Goal: Information Seeking & Learning: Learn about a topic

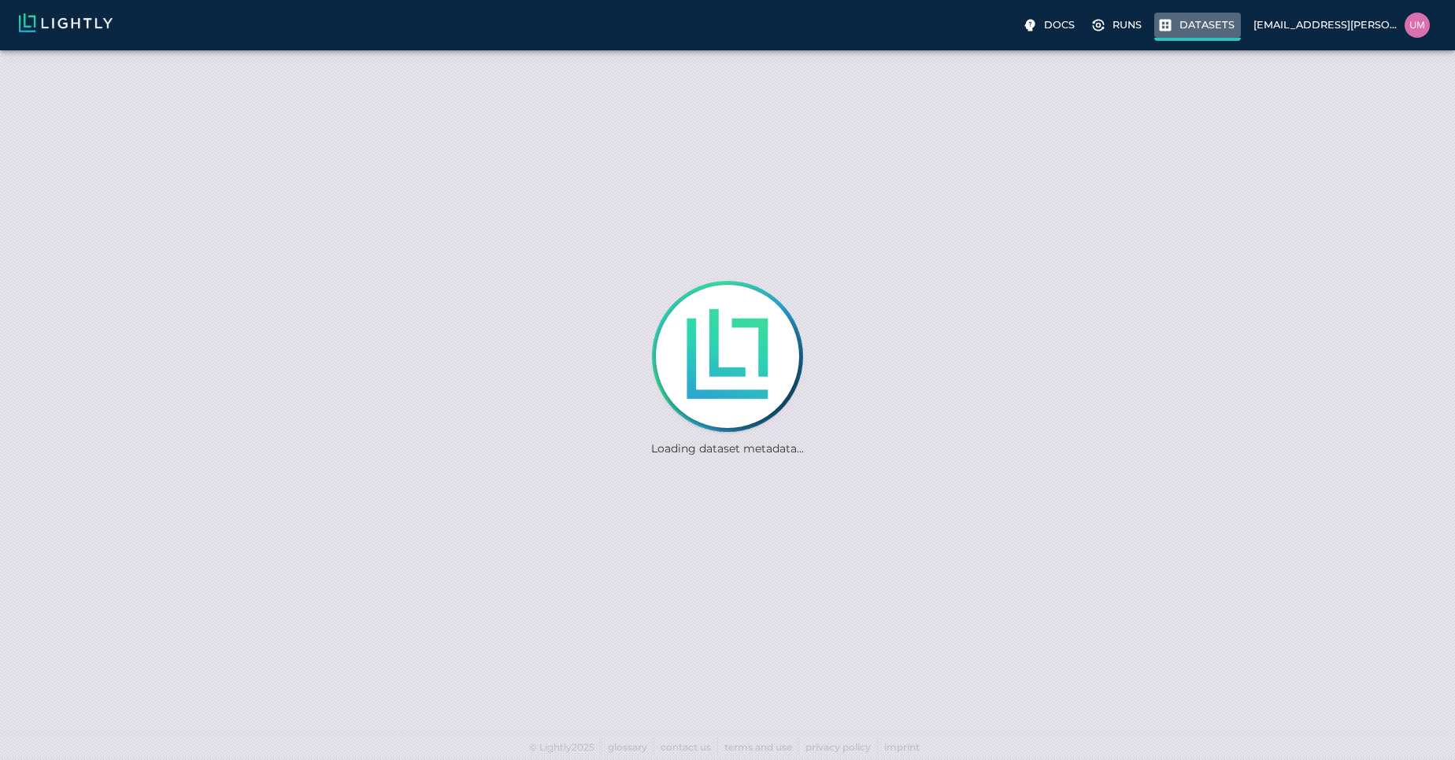
click at [1193, 24] on p "Datasets" at bounding box center [1206, 24] width 55 height 15
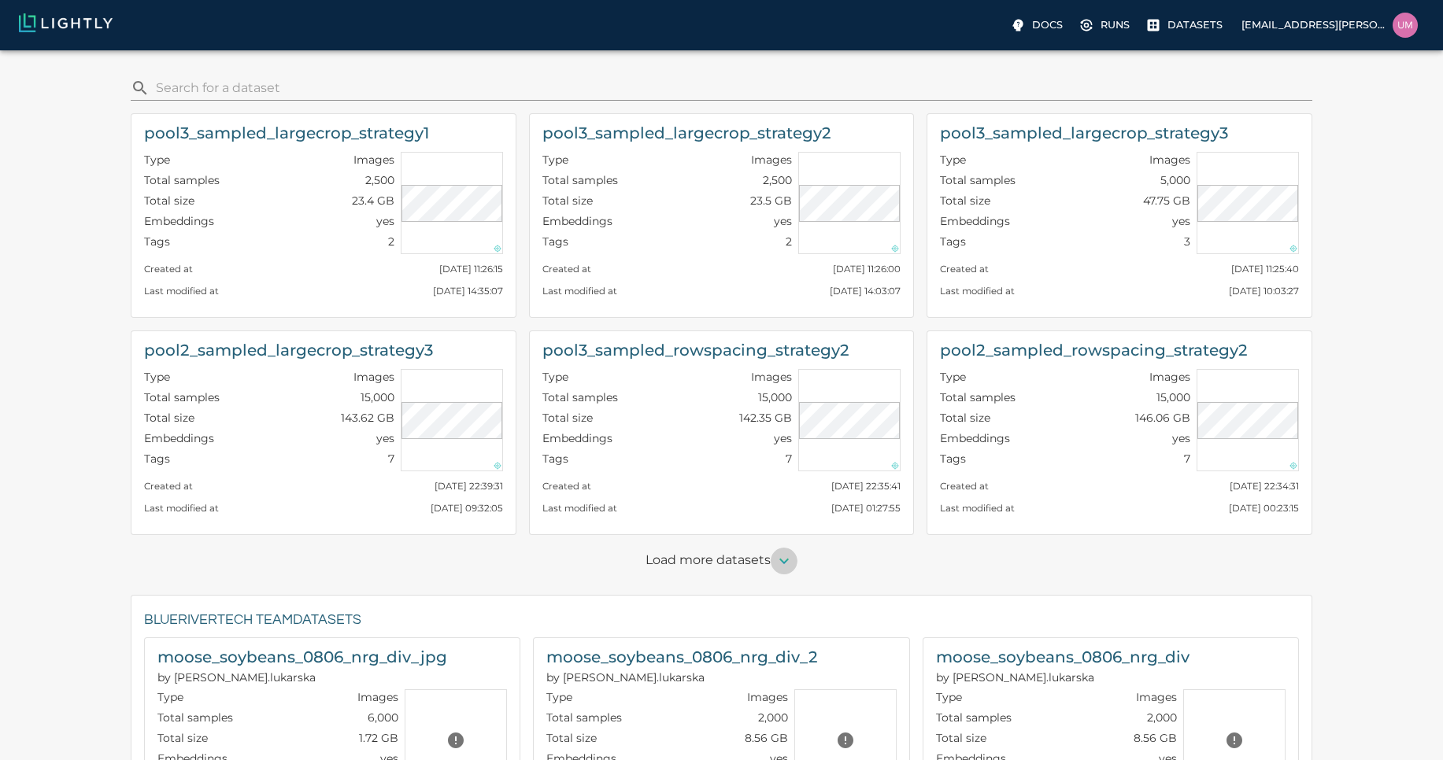
click at [775, 567] on icon "button" at bounding box center [784, 561] width 19 height 19
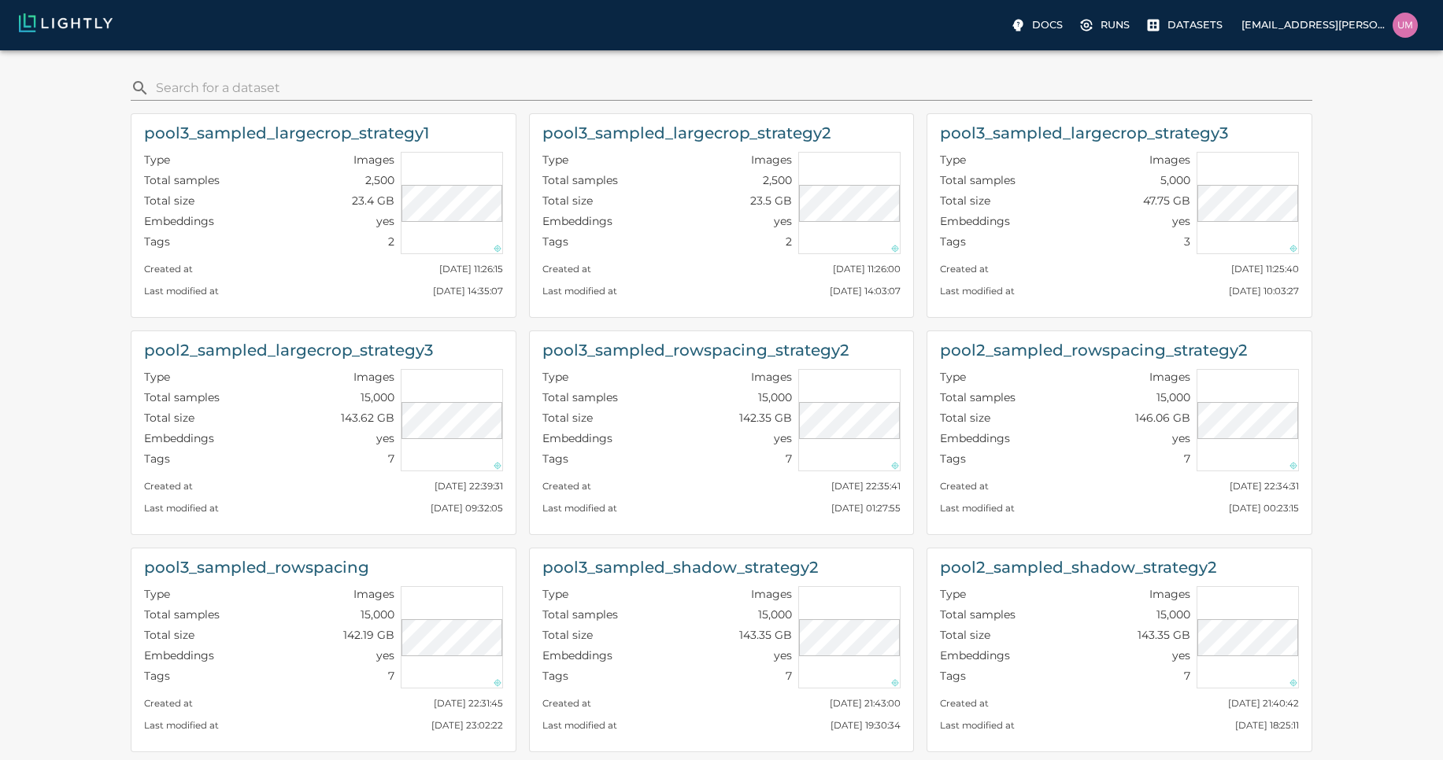
click at [424, 102] on div "pool3_sampled_largecrop_strategy1 Type Images Total samples 2,500 Total size 23…" at bounding box center [317, 209] width 398 height 217
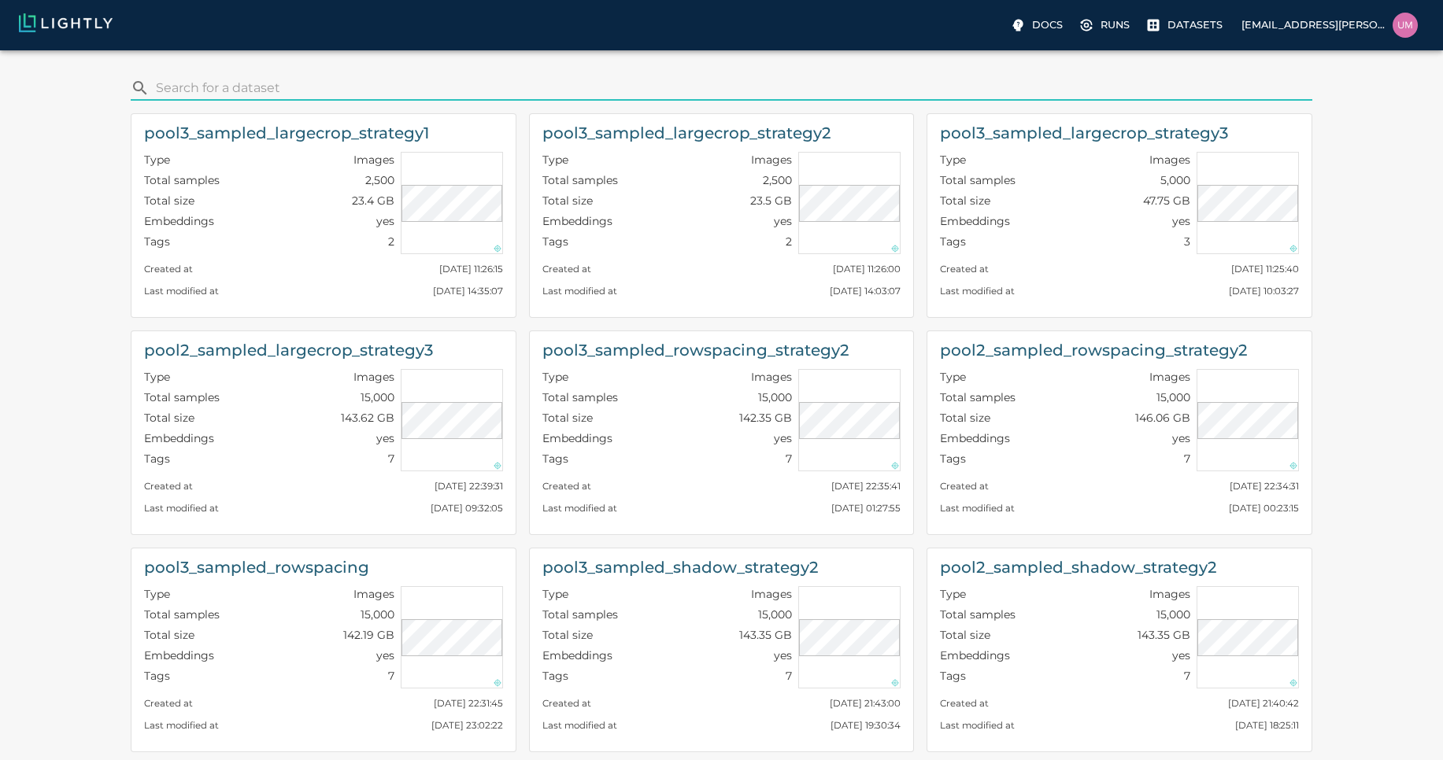
click at [388, 84] on input "search" at bounding box center [731, 88] width 1150 height 25
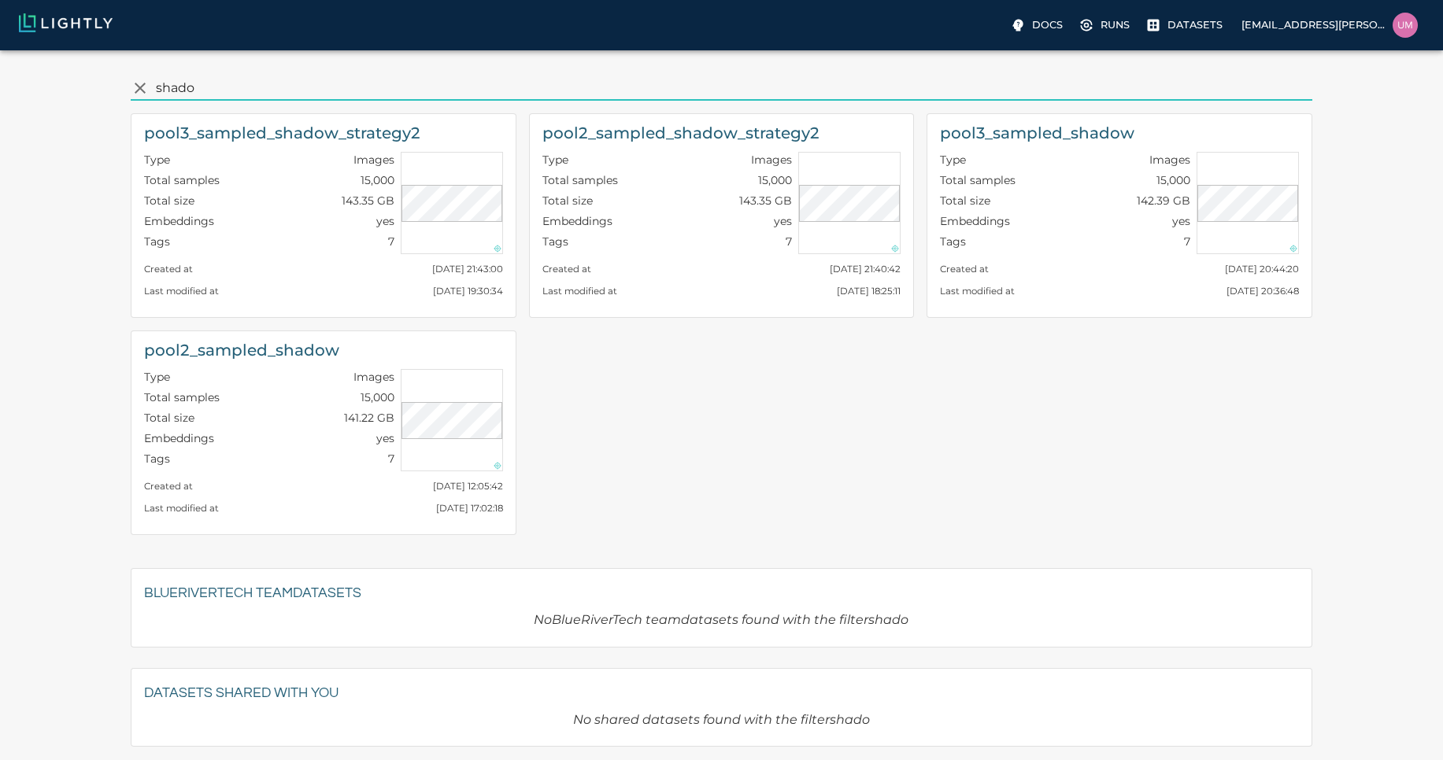
type input "shado"
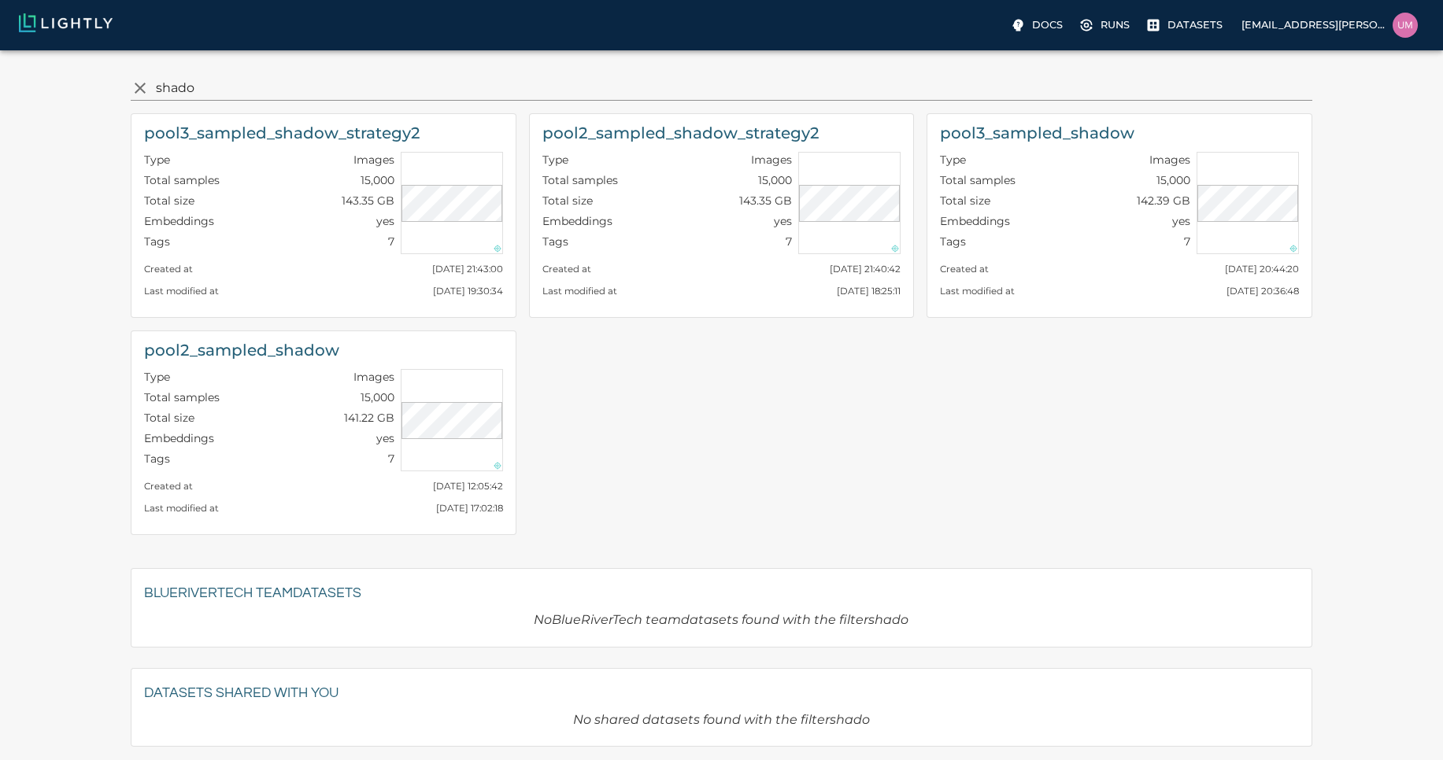
click at [794, 529] on div "pool3_sampled_shadow_strategy2 Type Images Total samples 15,000 Total size 143.…" at bounding box center [715, 324] width 1194 height 447
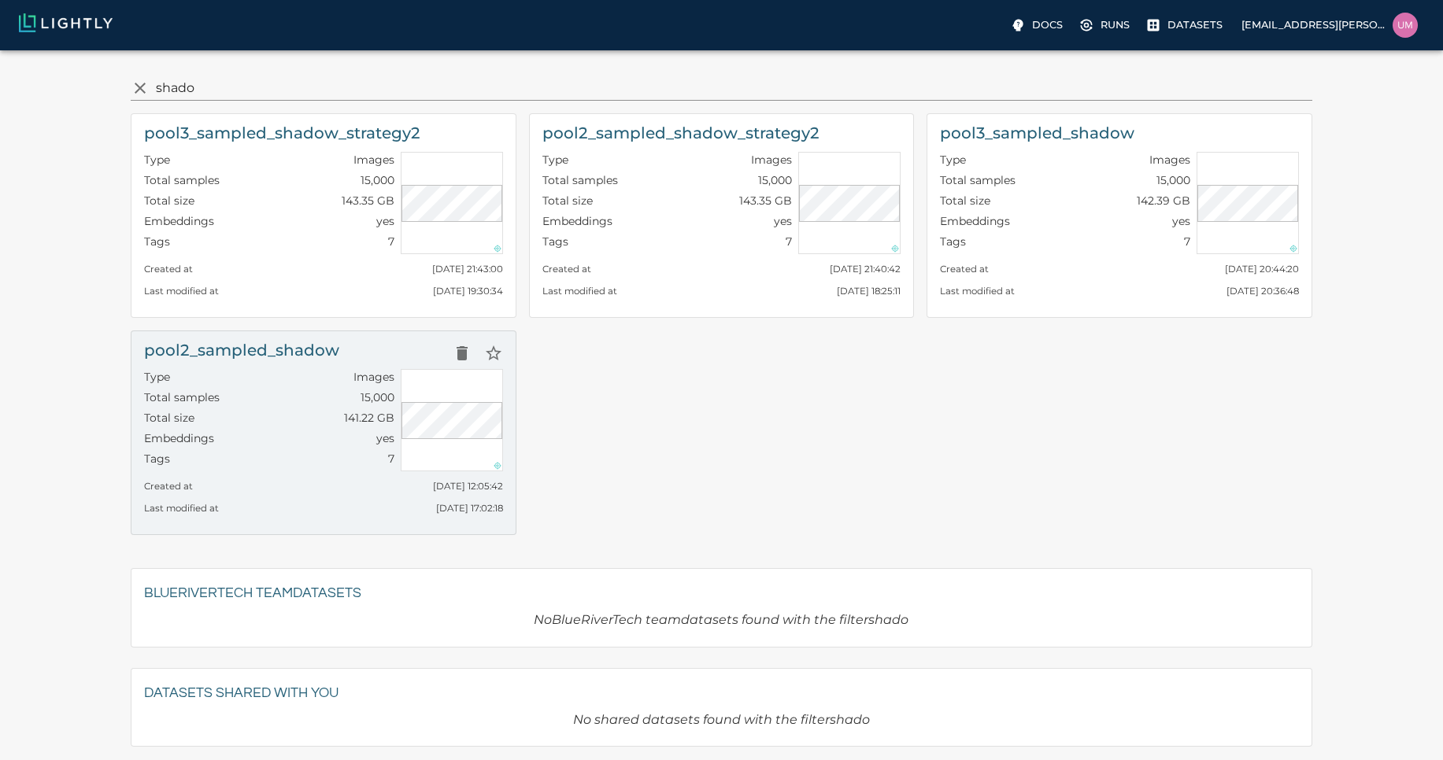
click at [278, 423] on div "Total size 141.22 GB" at bounding box center [269, 420] width 250 height 20
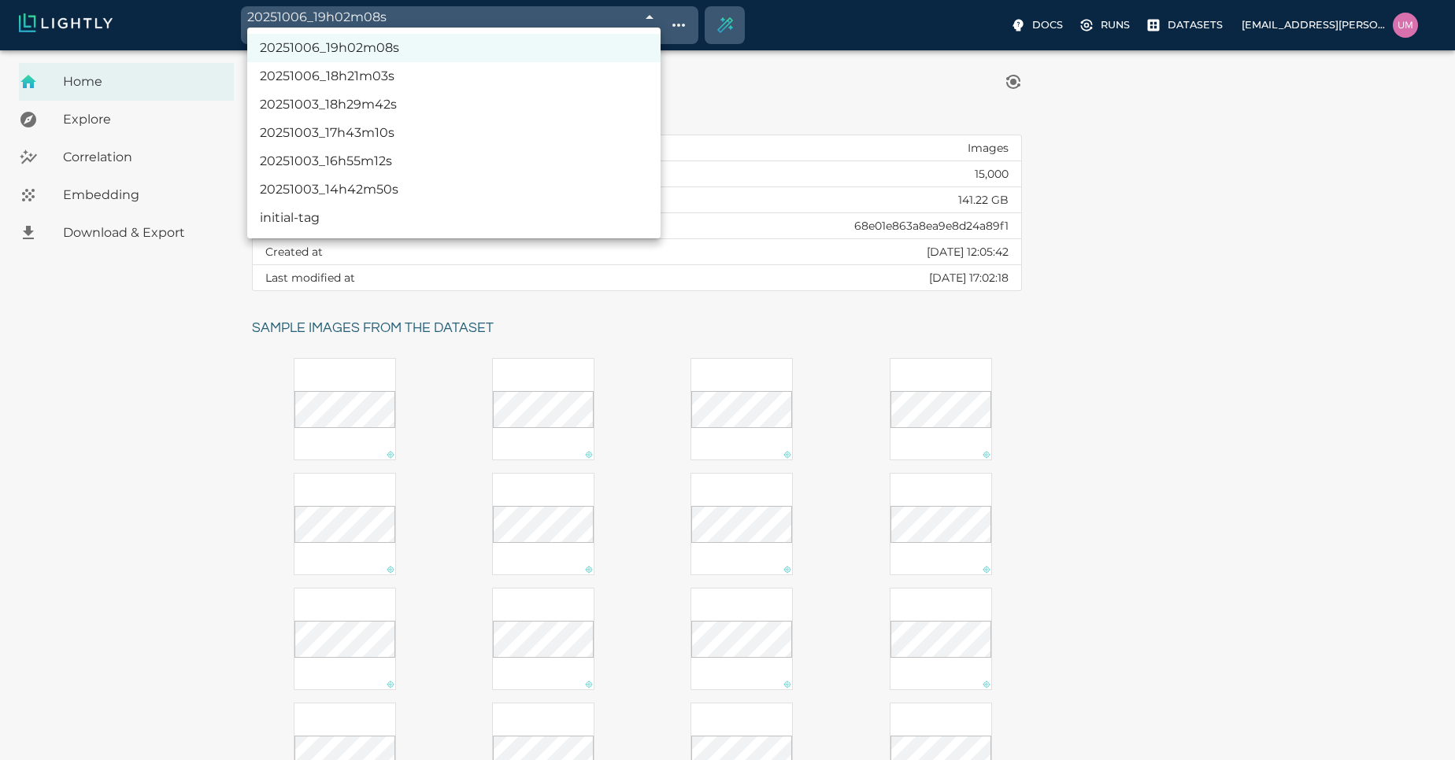
click at [646, 50] on body "20251006_19h02m08s 68e45880ec0926f6e4ac4aca Working with 2,500 / 2,500 of initi…" at bounding box center [727, 490] width 1455 height 880
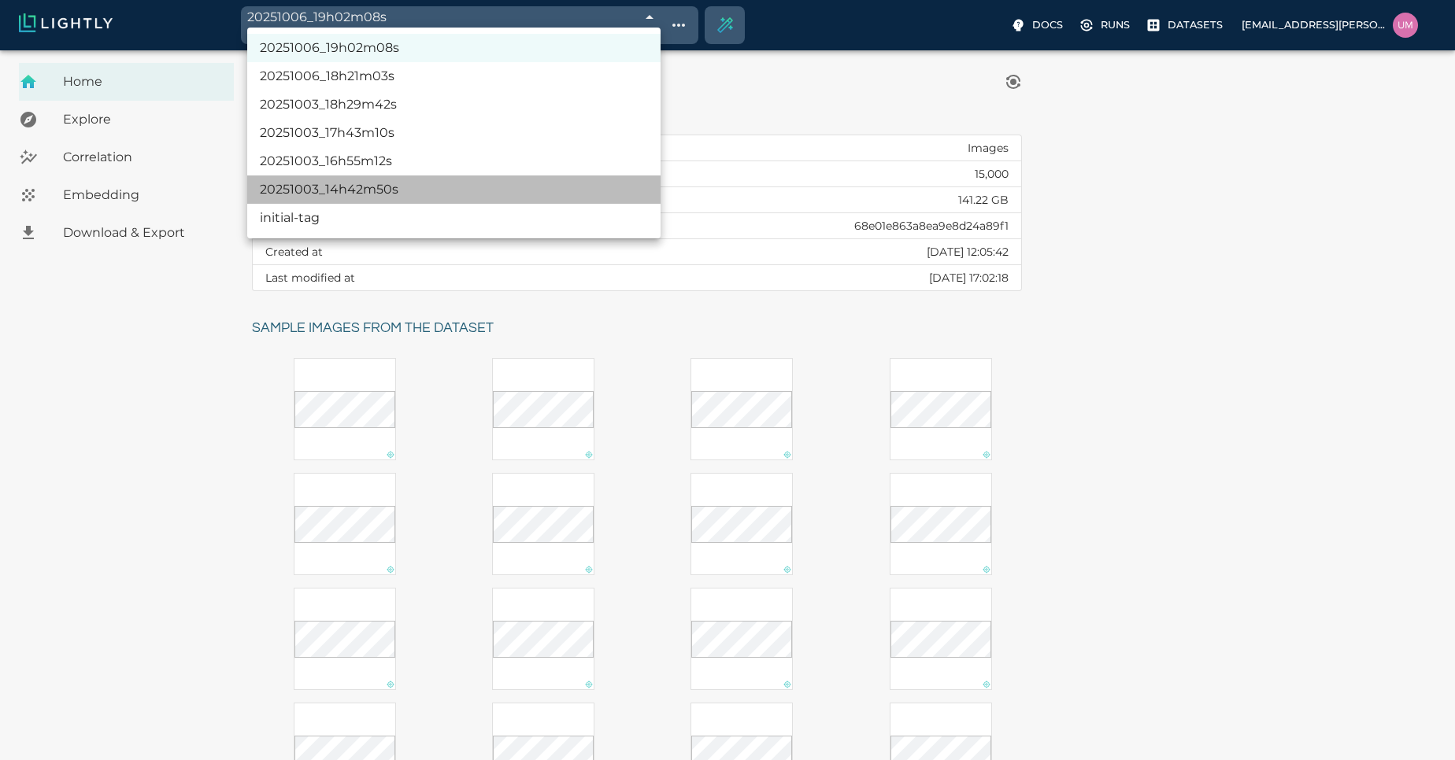
click at [338, 198] on li "20251003_14h42m50s" at bounding box center [453, 190] width 413 height 28
type input "68e0273a476f0ec4f6bffafe"
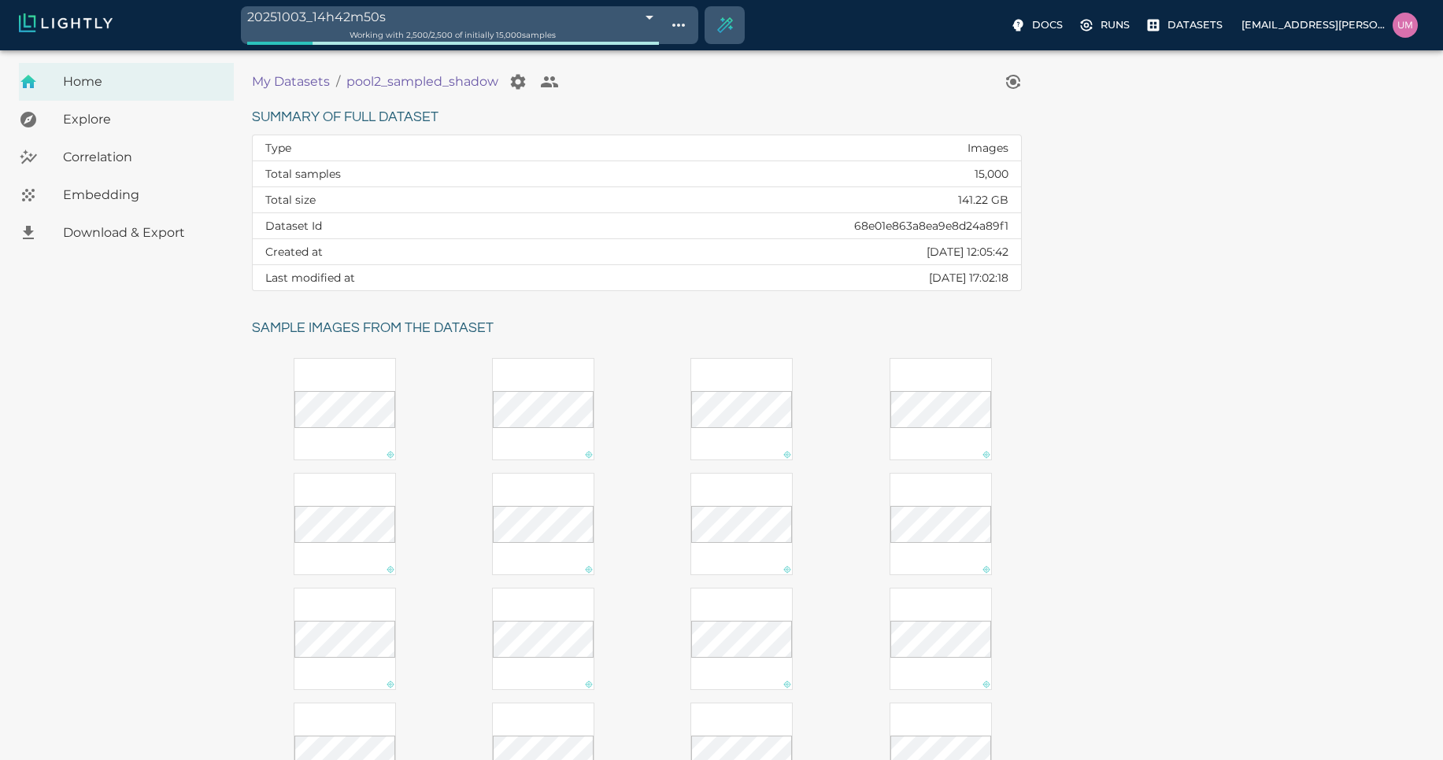
click at [187, 199] on span "Embedding" at bounding box center [142, 195] width 158 height 19
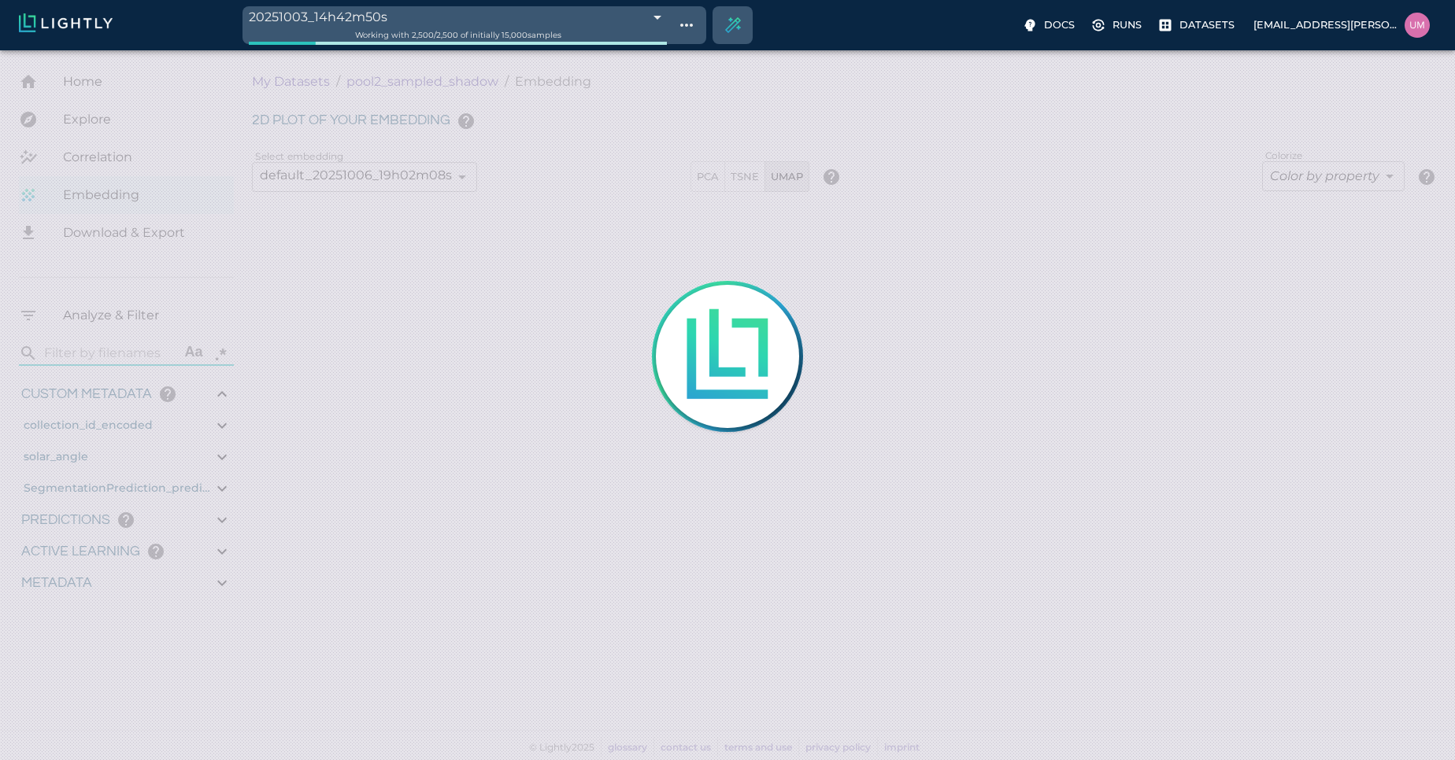
type input "4.84820567863095"
type input "81.2332056786309"
type input "1.18915588845331"
type input "11.5301558884533"
type input "6.30461978912354"
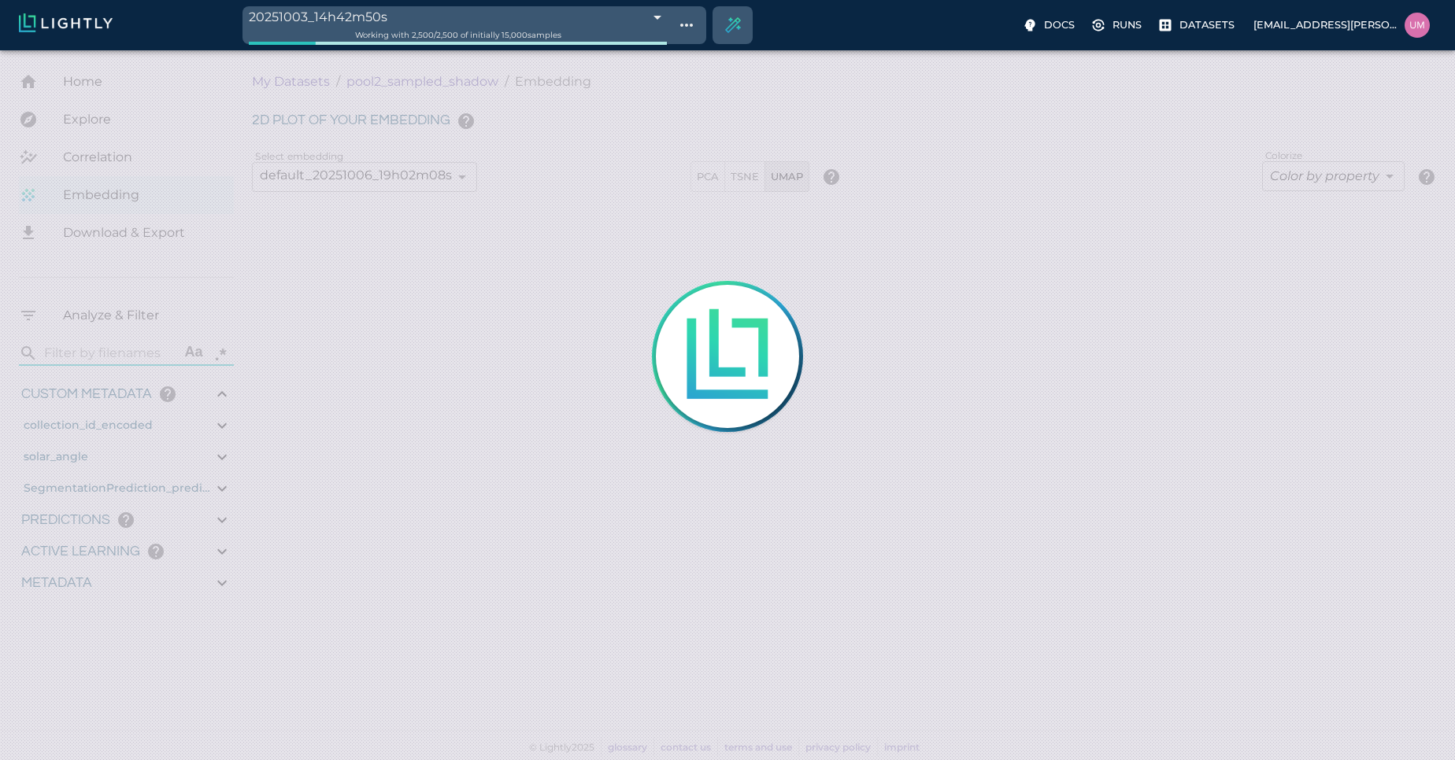
type input "50.6746197891235"
type input "4.84820567863095"
type input "81.2332056786309"
type input "1.18915588845331"
type input "11.5301558884533"
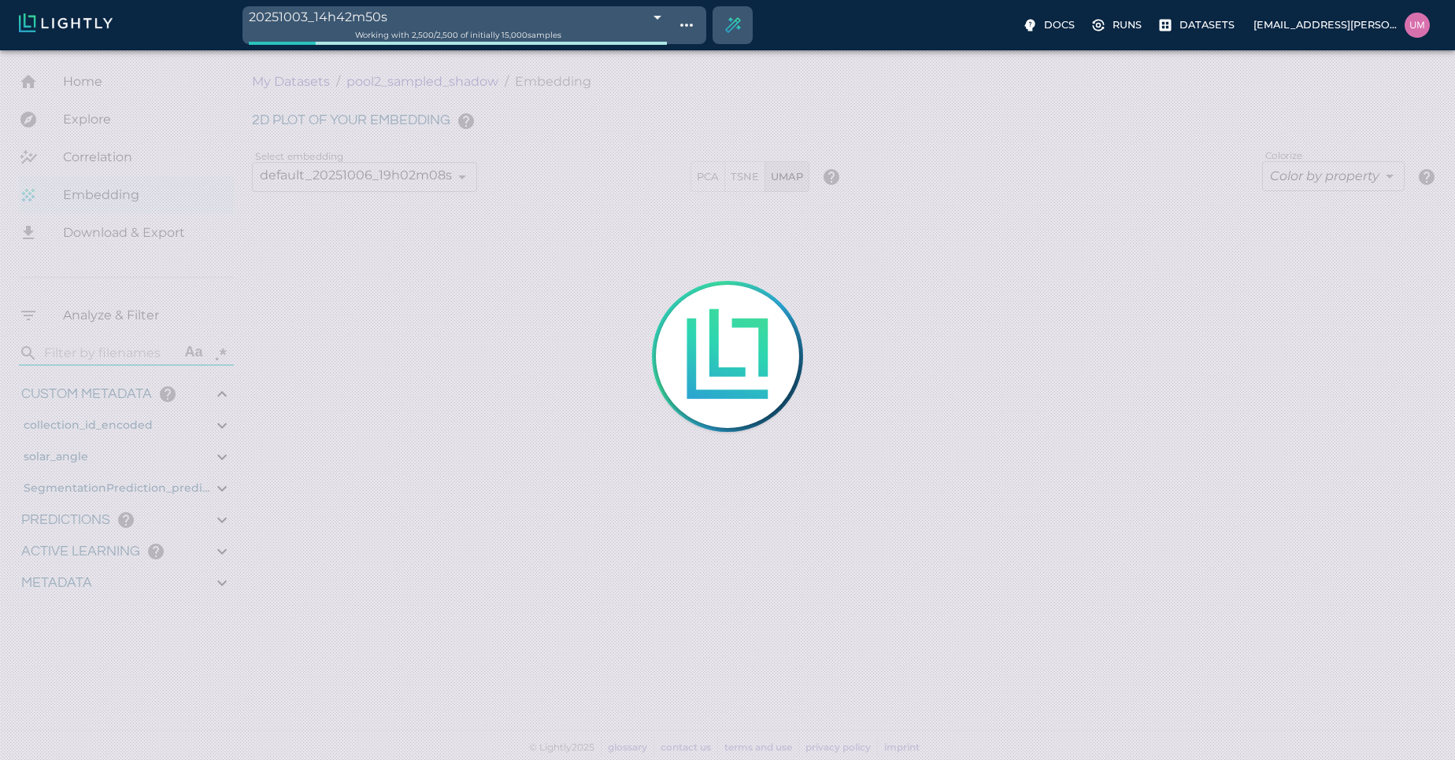
type input "6.30461978912354"
type input "50.6746197891235"
type input "4.84820567863095"
type input "81.2332056786309"
type input "1.18915588845331"
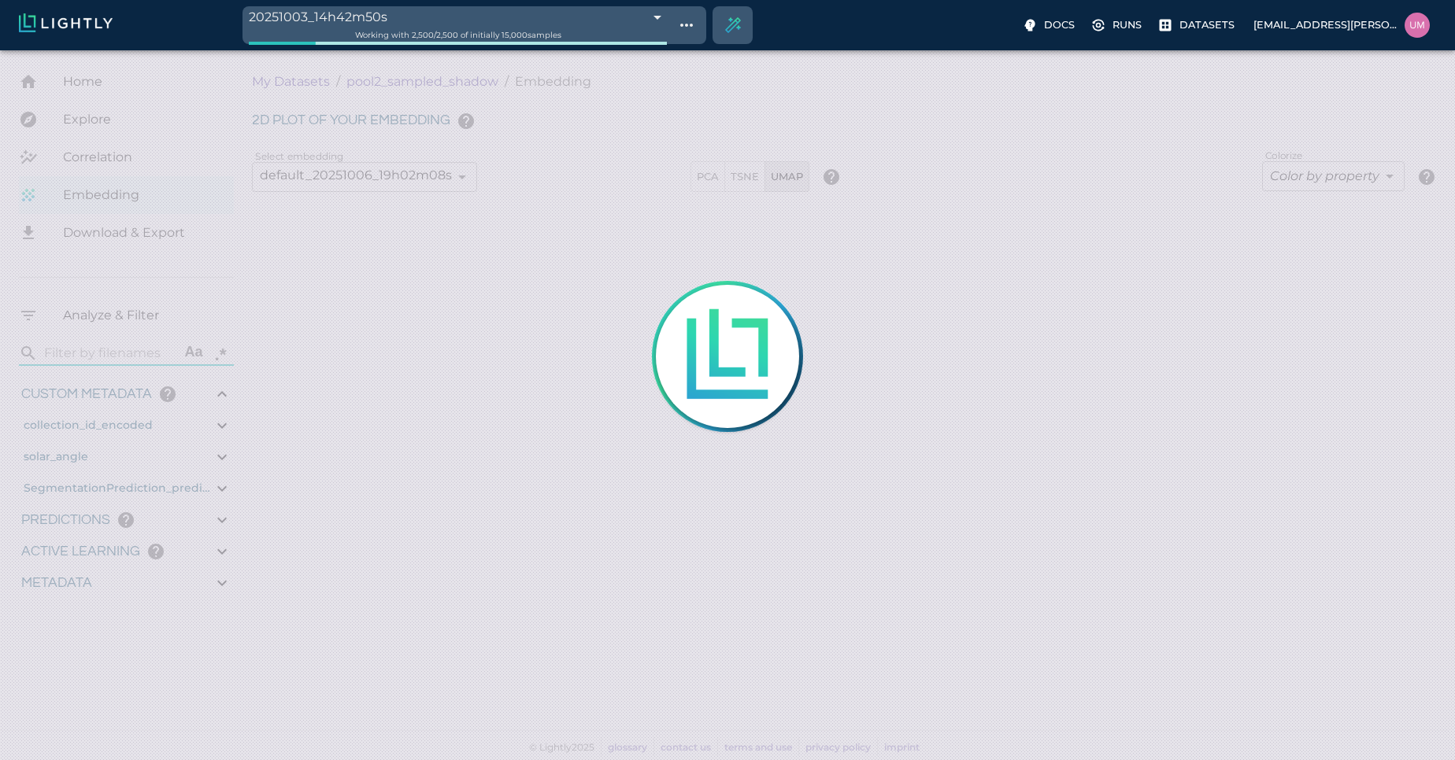
type input "11.5301558884533"
type input "6.30461978912354"
type input "50.6746197891235"
click at [410, 50] on body "20251003_14h42m50s 68e0273a476f0ec4f6bffafe Working with 2,500 / 2,500 of initi…" at bounding box center [727, 405] width 1455 height 710
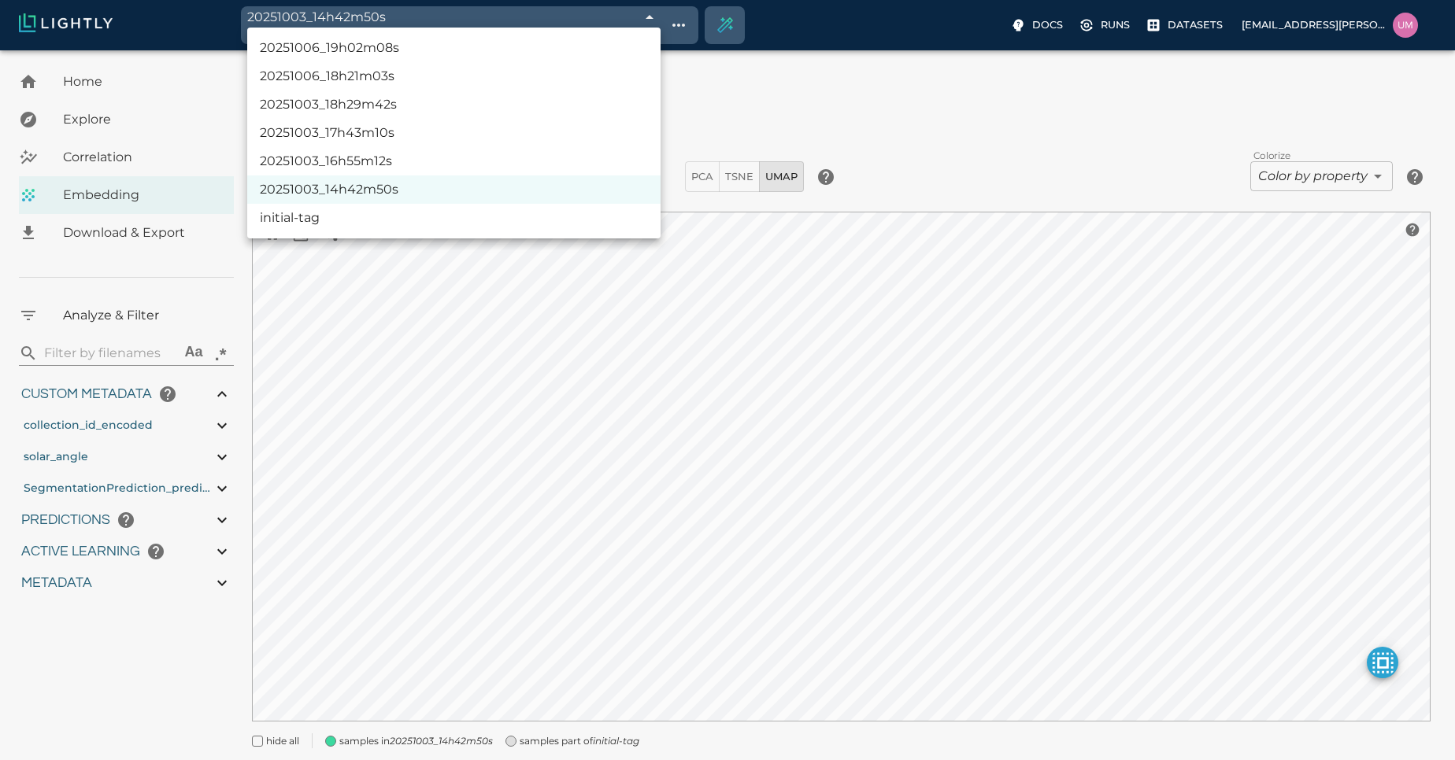
type input "4.84820567863095"
type input "81.2332056786309"
type input "1.18915588845331"
type input "11.5301558884533"
type input "6.30461978912354"
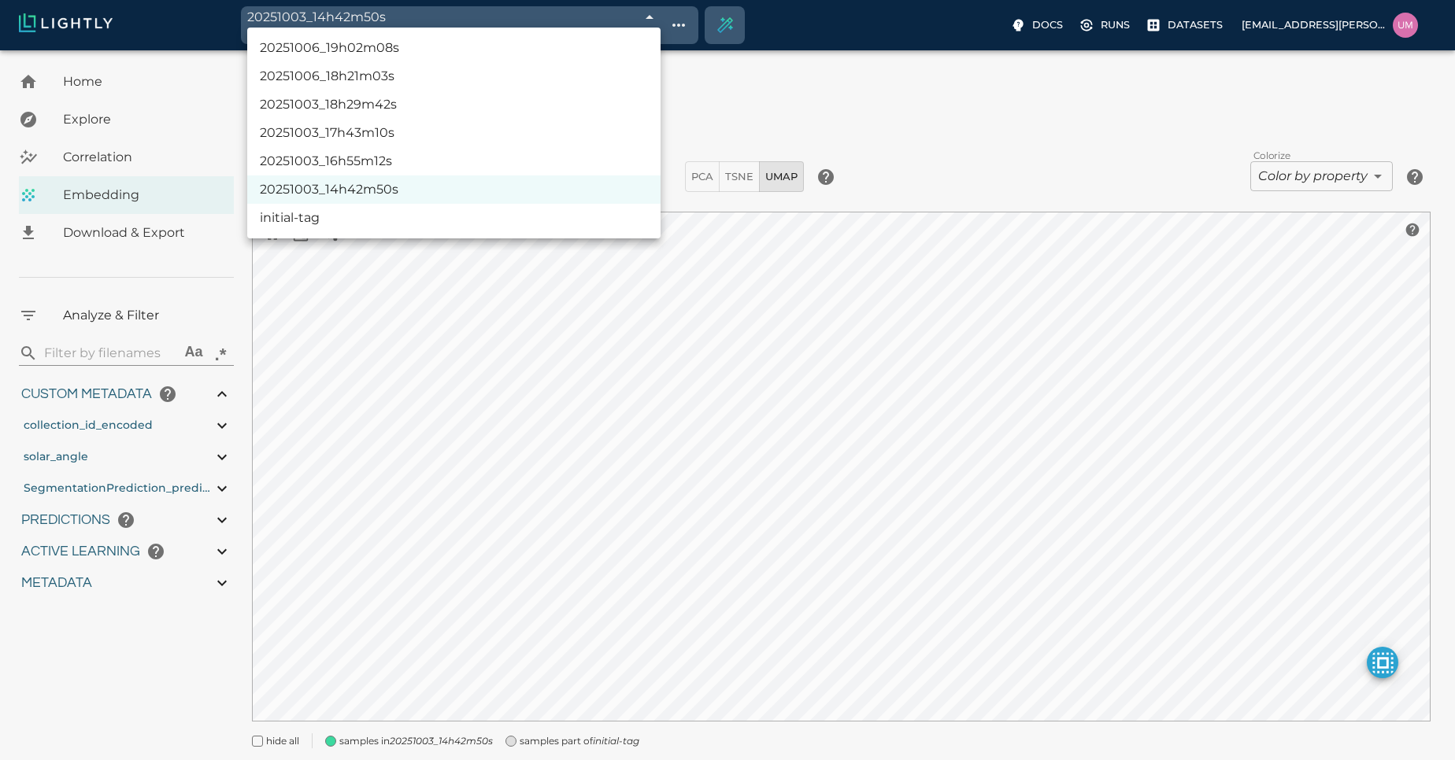
type input "50.6746197891235"
click at [410, 18] on div at bounding box center [727, 380] width 1455 height 760
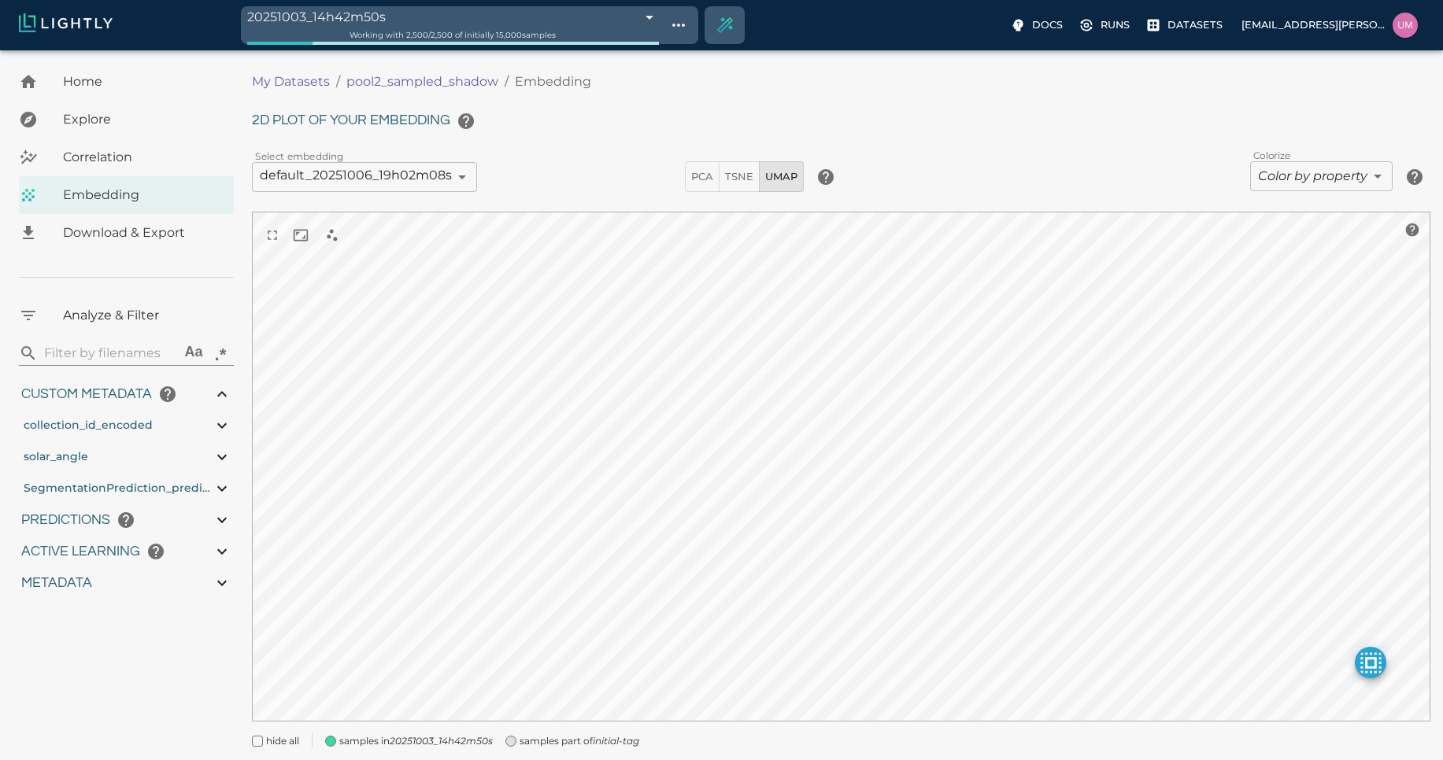
click at [568, 733] on span "samples part of initial-tag" at bounding box center [580, 742] width 120 height 16
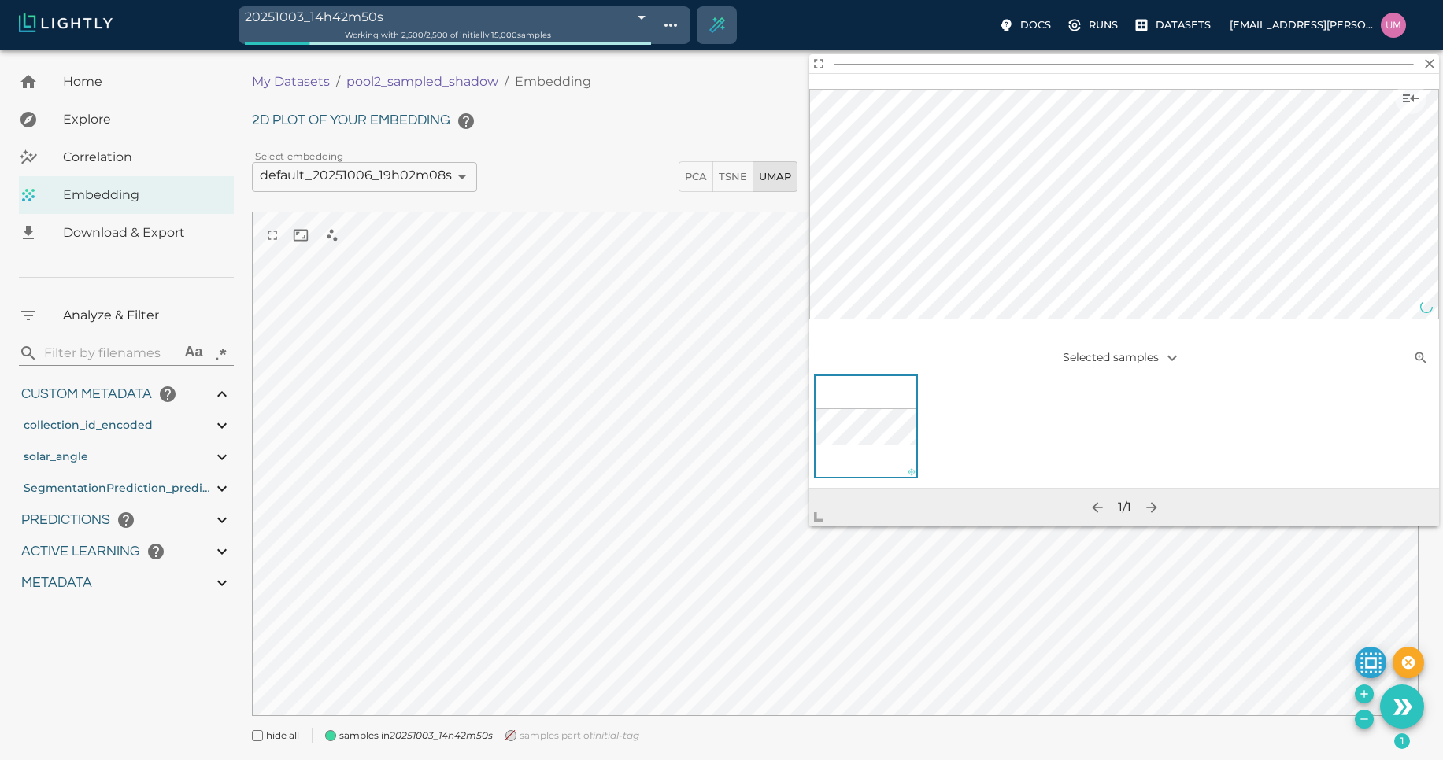
click at [305, 82] on p "My Datasets" at bounding box center [291, 81] width 78 height 19
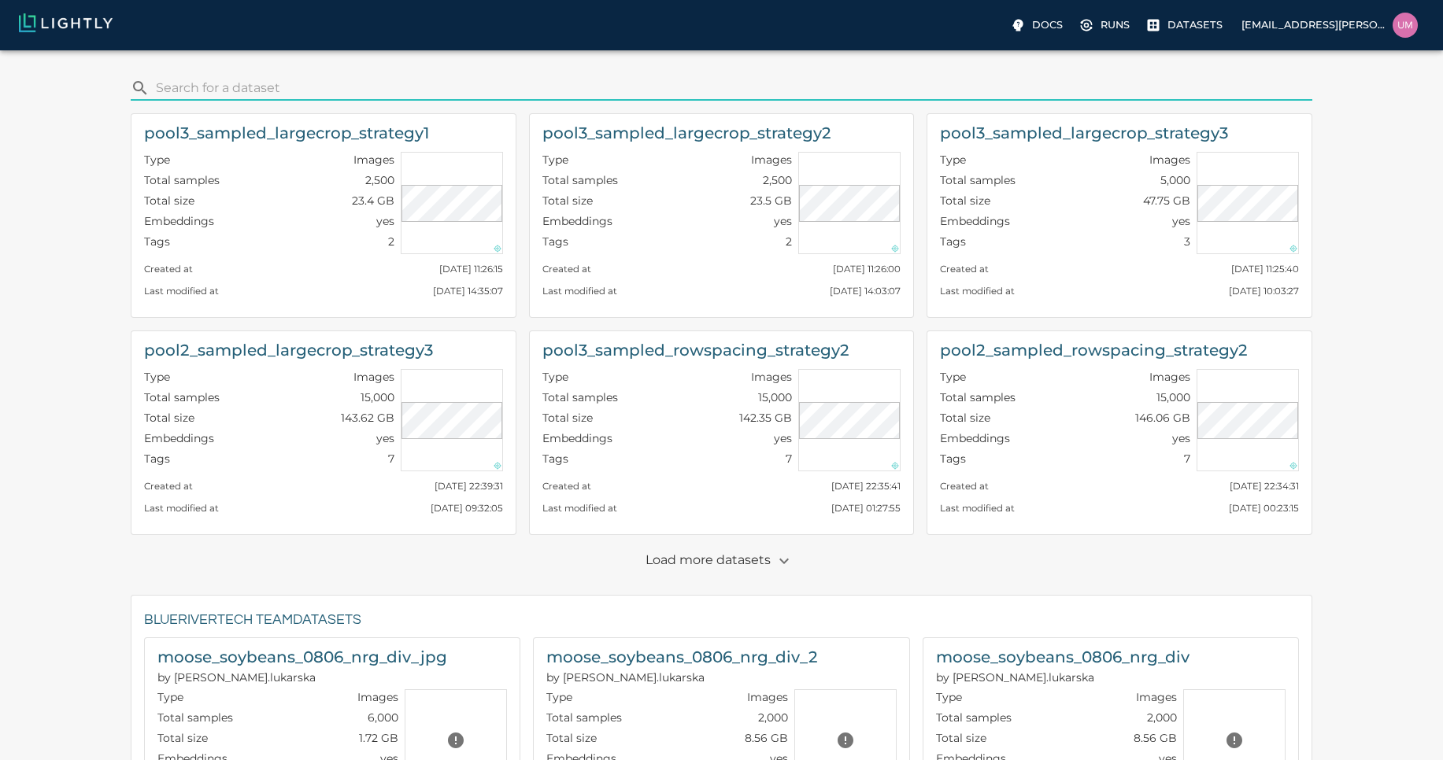
click at [665, 562] on p "Load more datasets" at bounding box center [721, 561] width 152 height 27
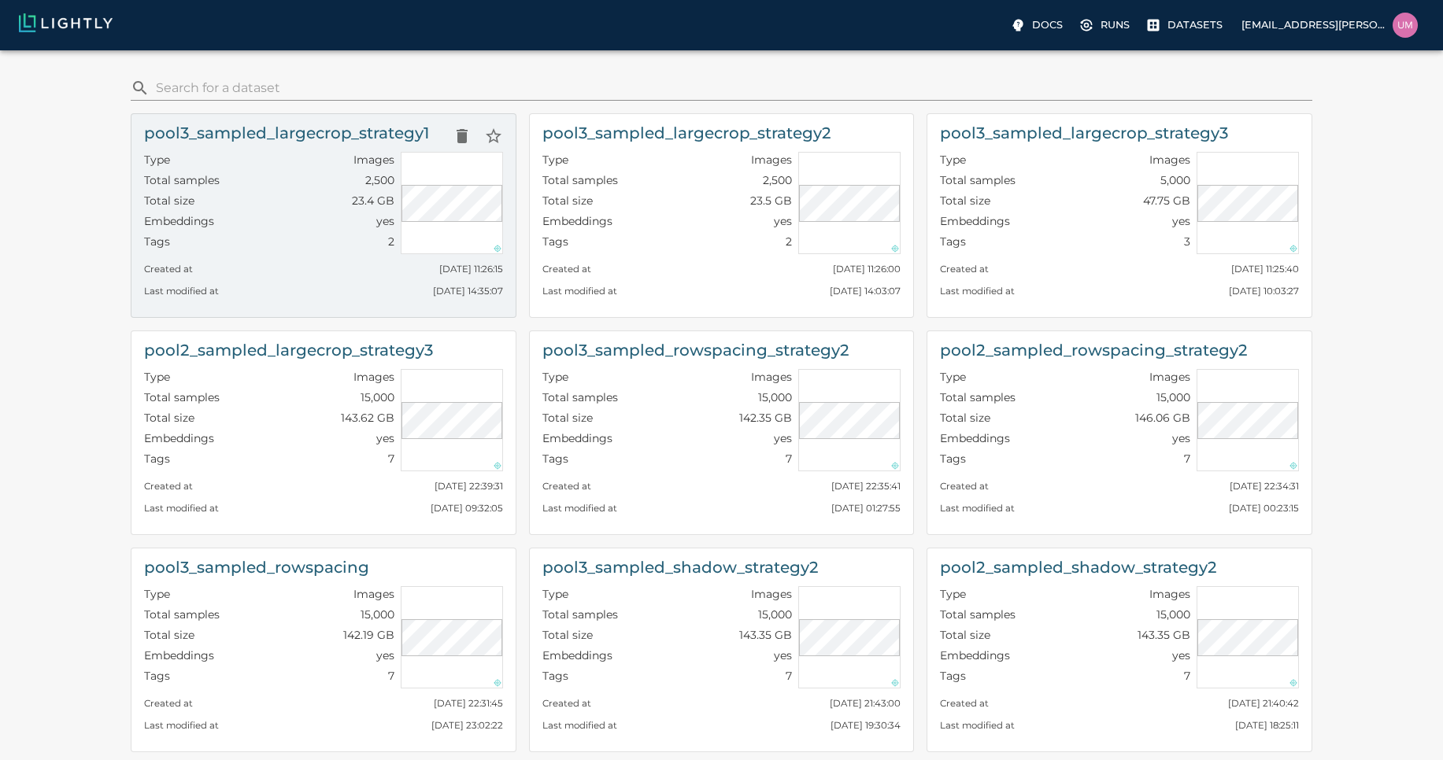
click at [313, 219] on div "Embeddings yes" at bounding box center [269, 223] width 250 height 20
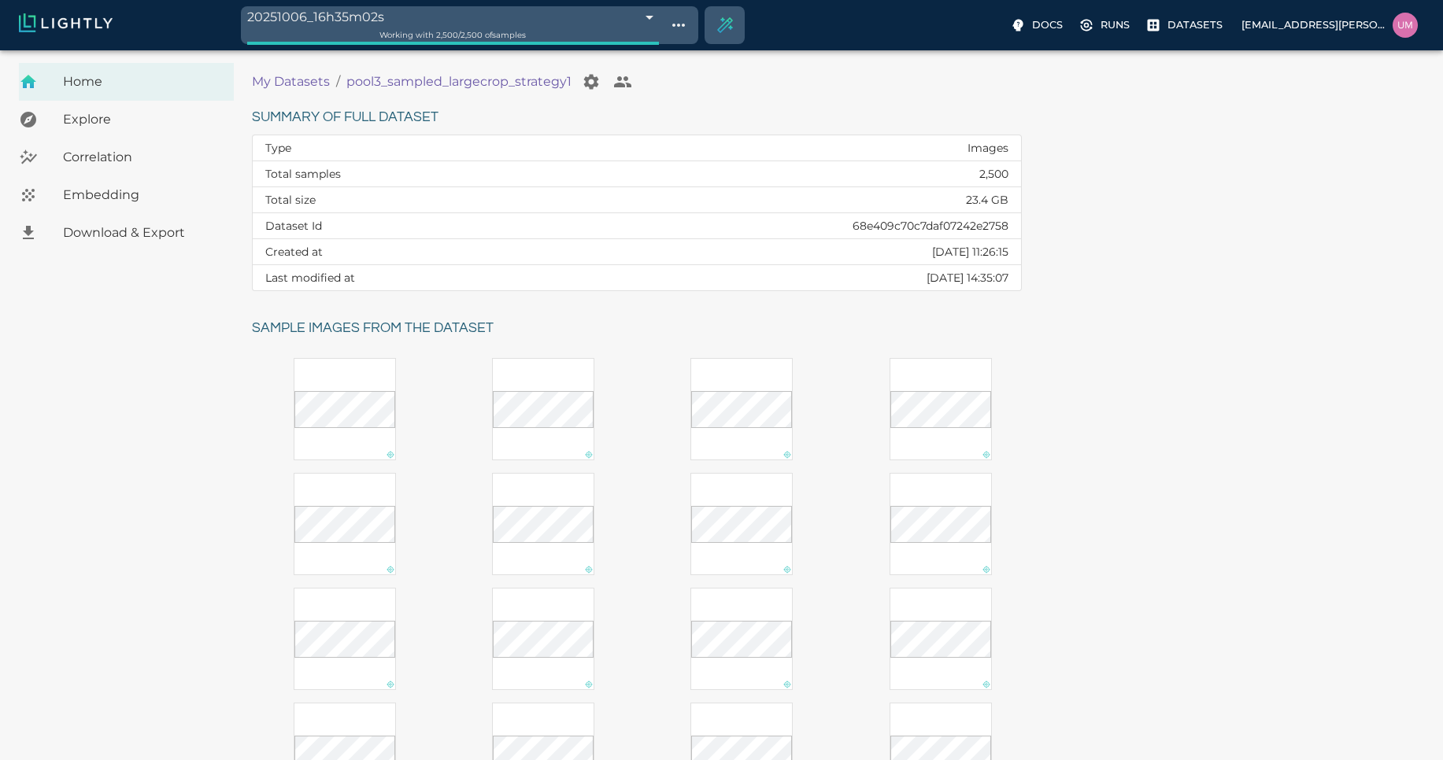
click at [289, 89] on p "My Datasets" at bounding box center [291, 81] width 78 height 19
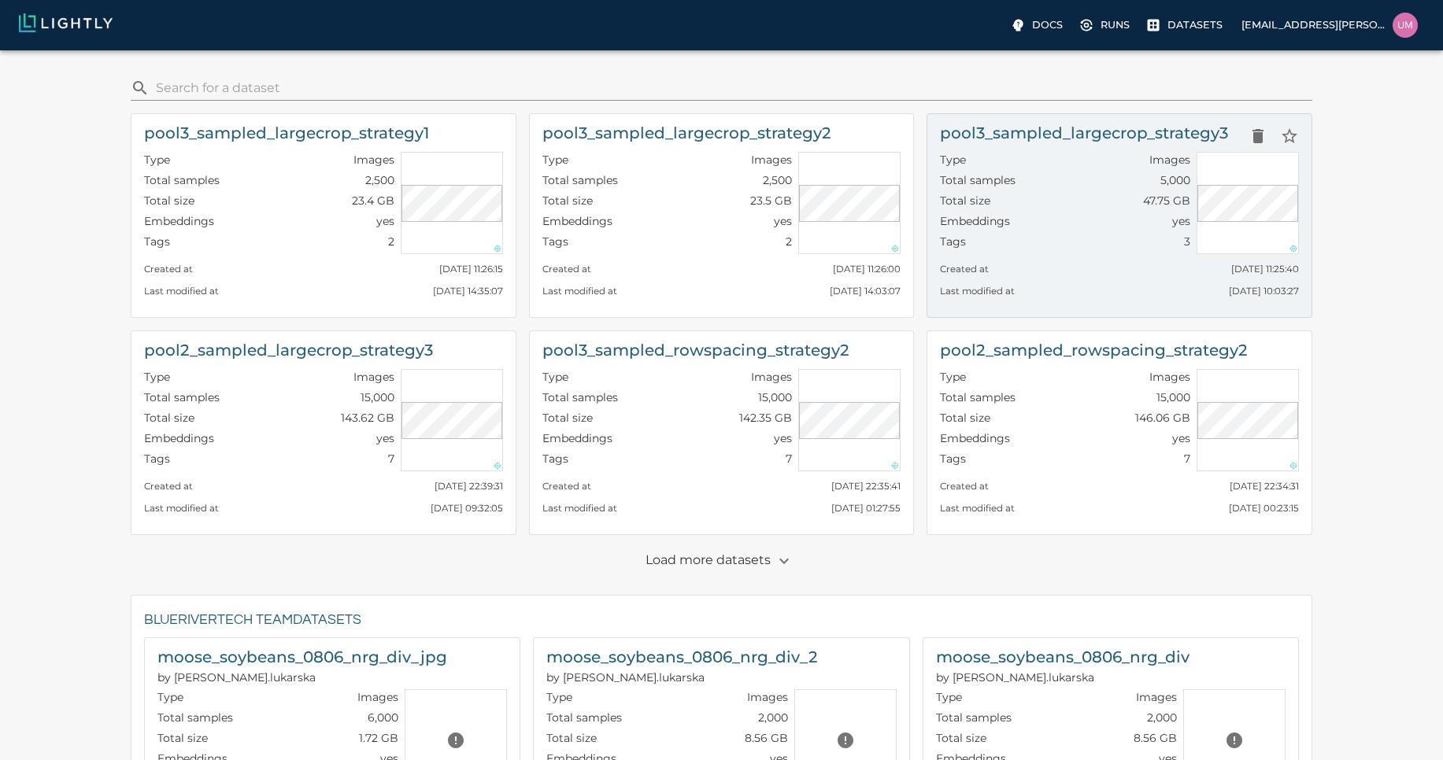
click at [1036, 203] on div "Total size 47.75 GB" at bounding box center [1065, 203] width 250 height 20
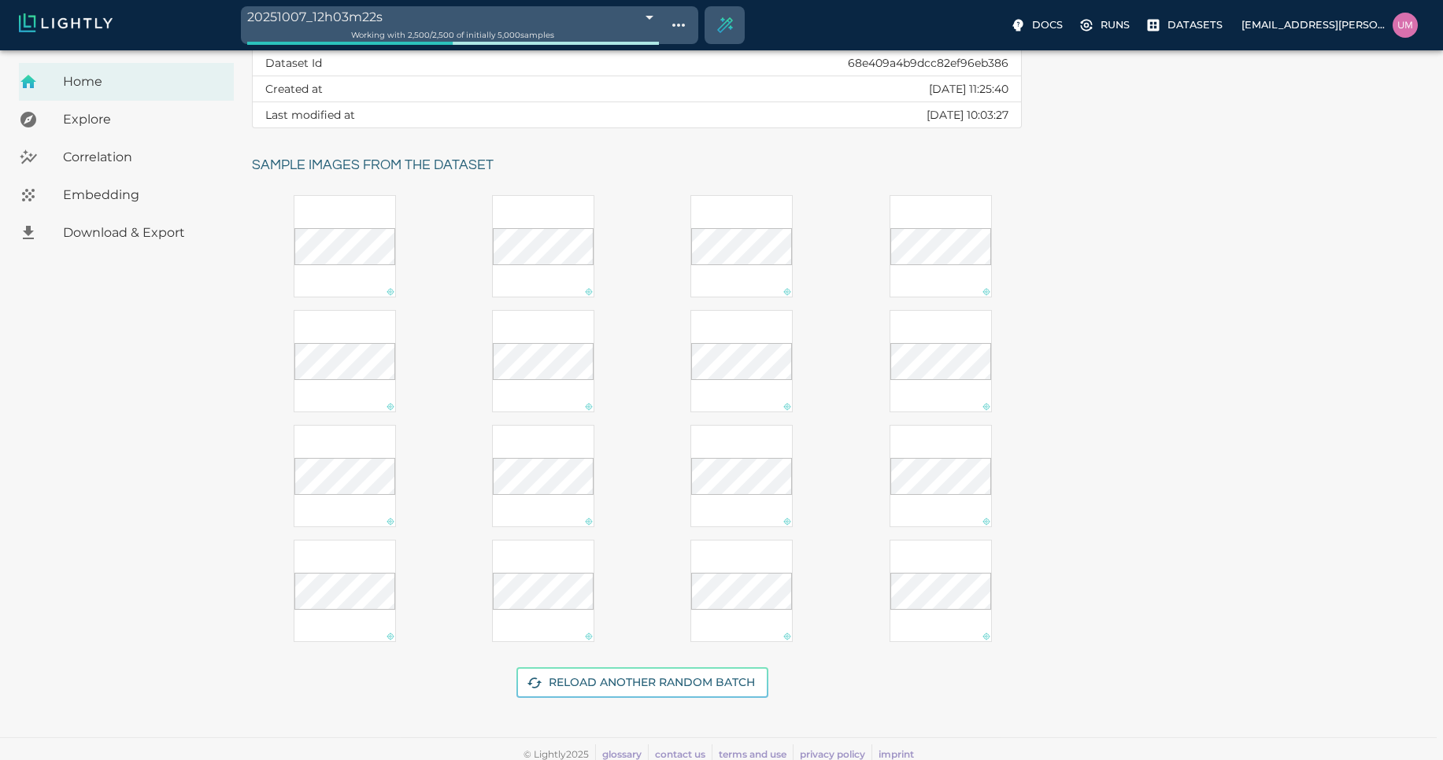
scroll to position [170, 0]
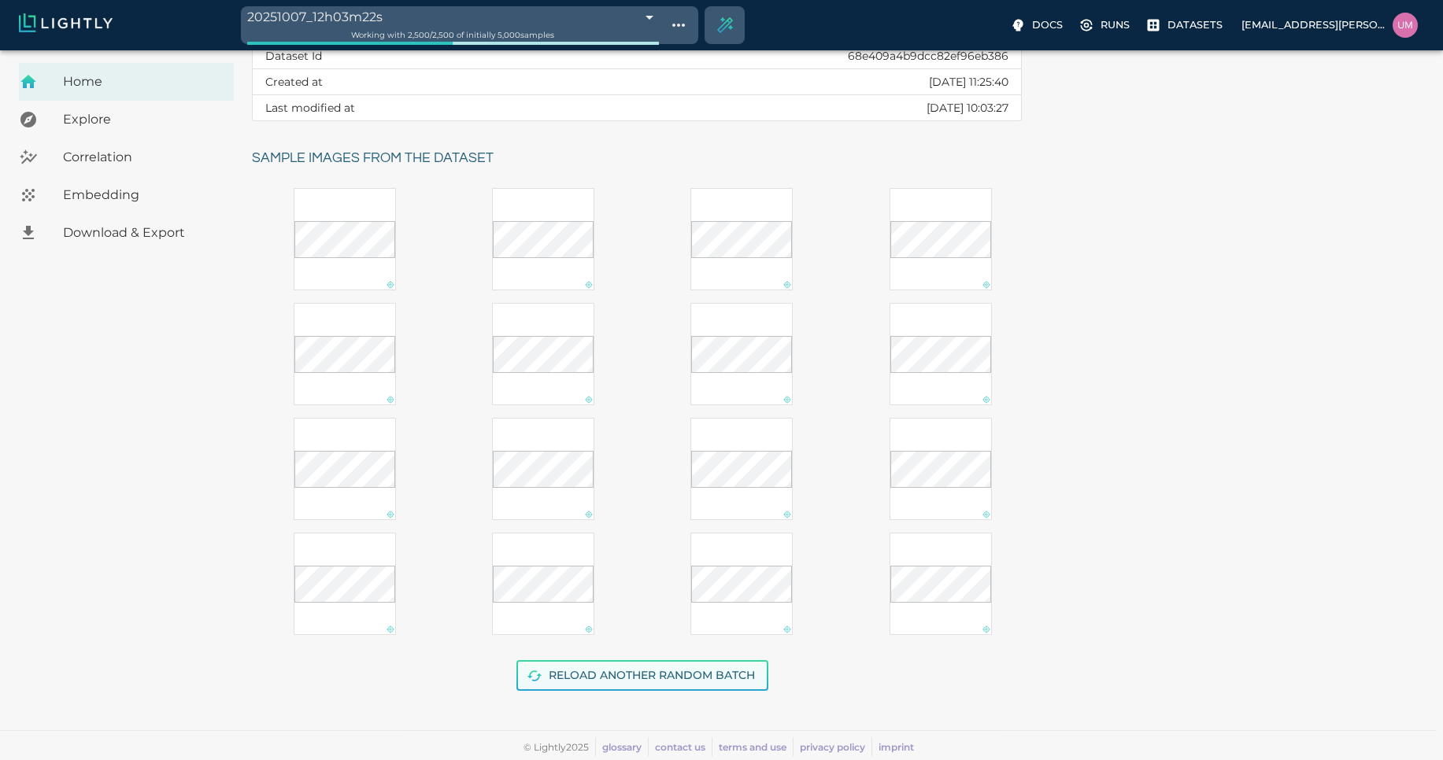
click at [677, 661] on button "Reload another random batch" at bounding box center [642, 675] width 252 height 31
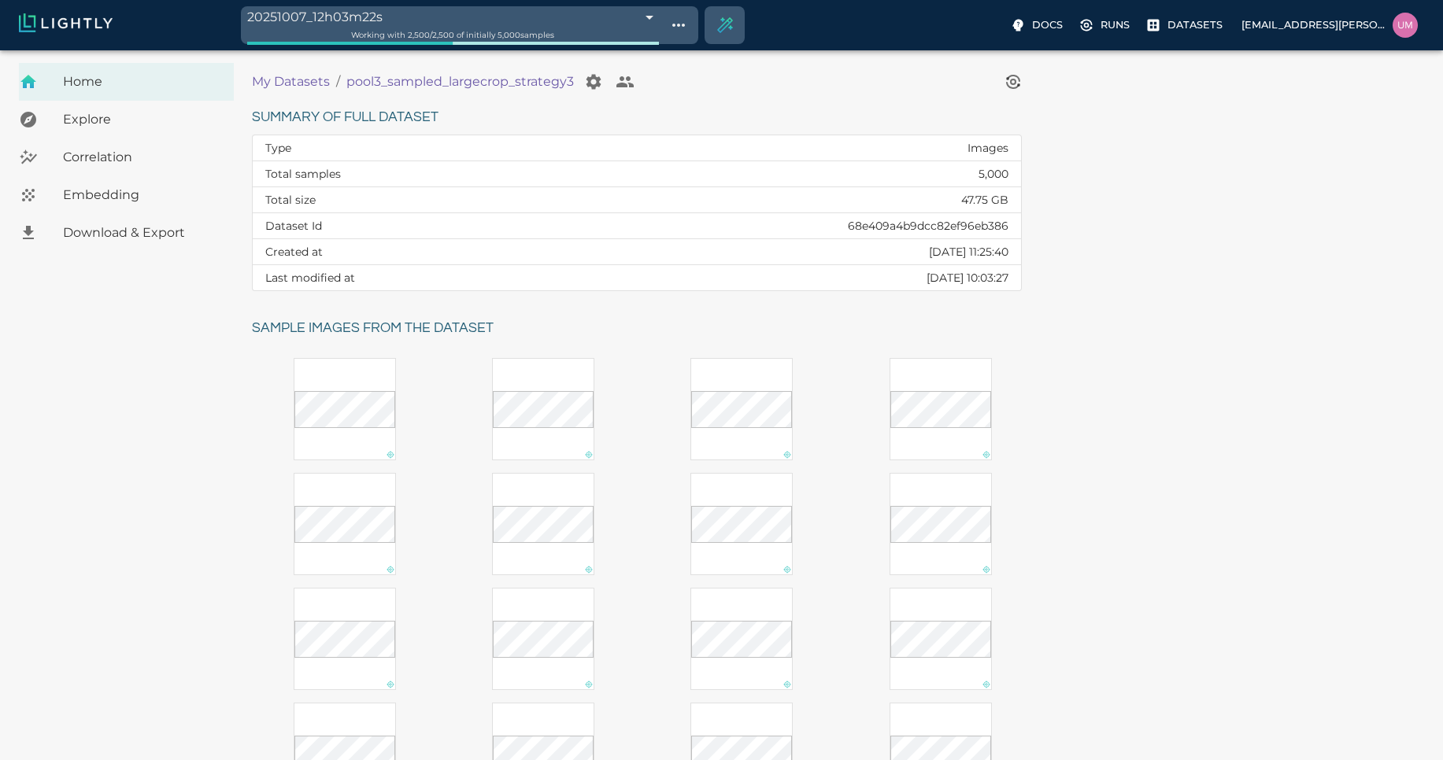
click at [317, 89] on p "My Datasets" at bounding box center [291, 81] width 78 height 19
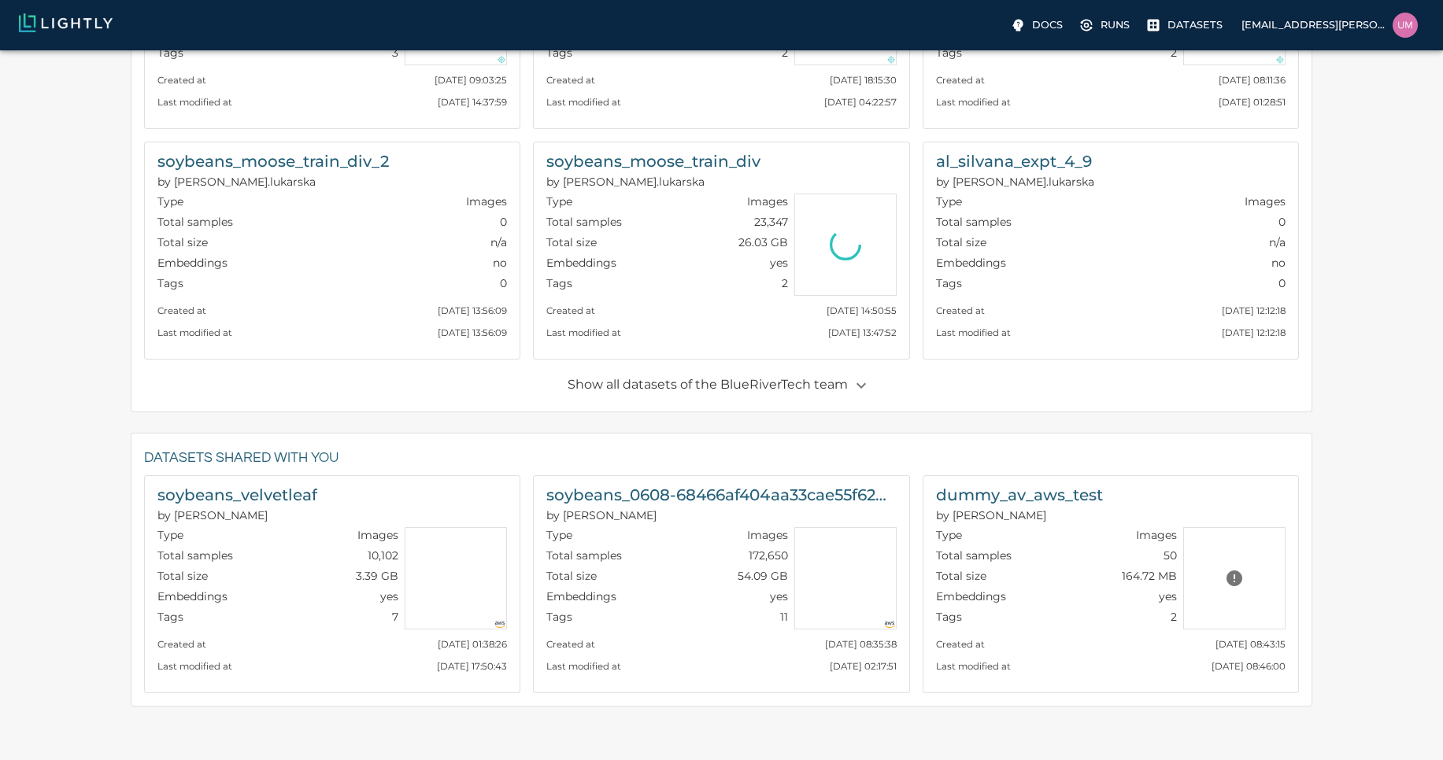
scroll to position [761, 0]
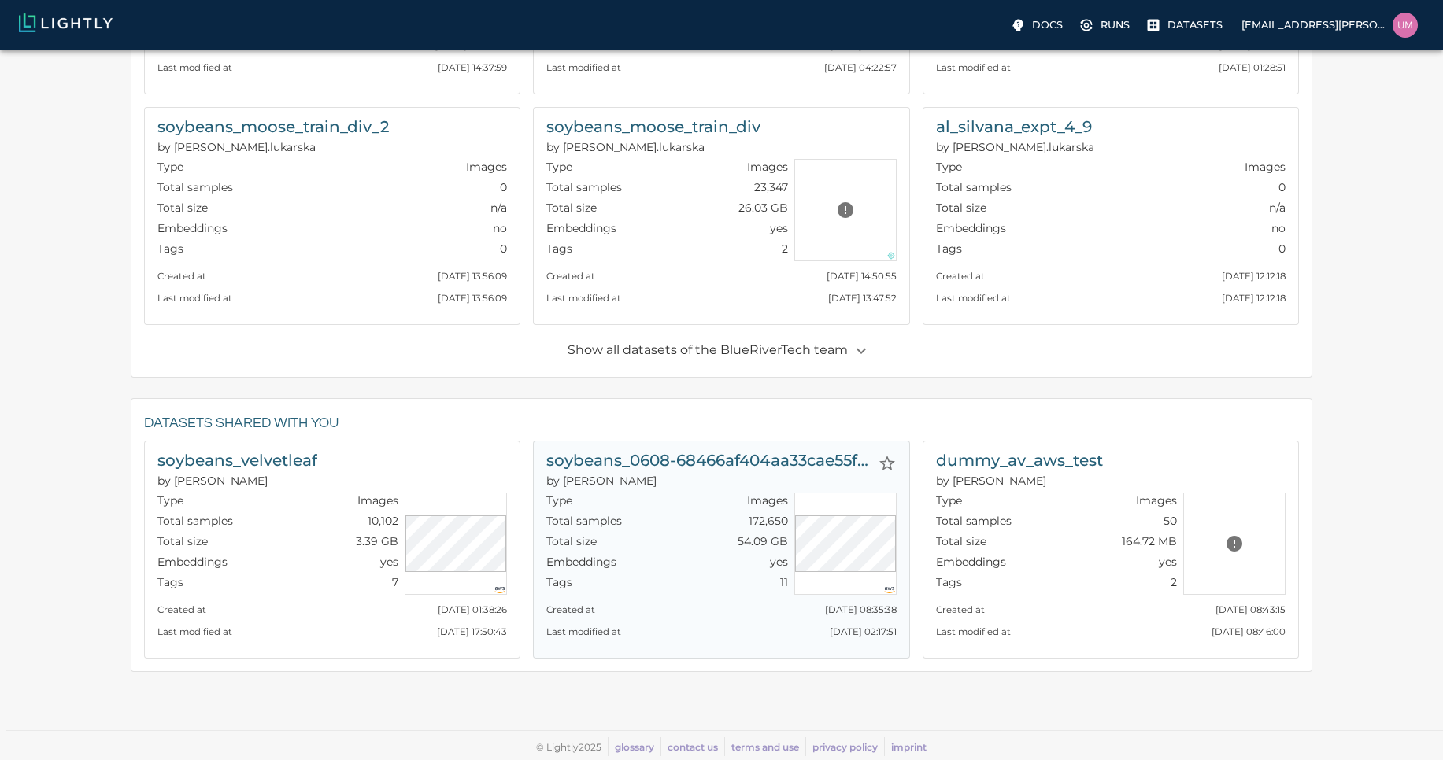
click at [651, 494] on div "Type Images" at bounding box center [666, 503] width 241 height 20
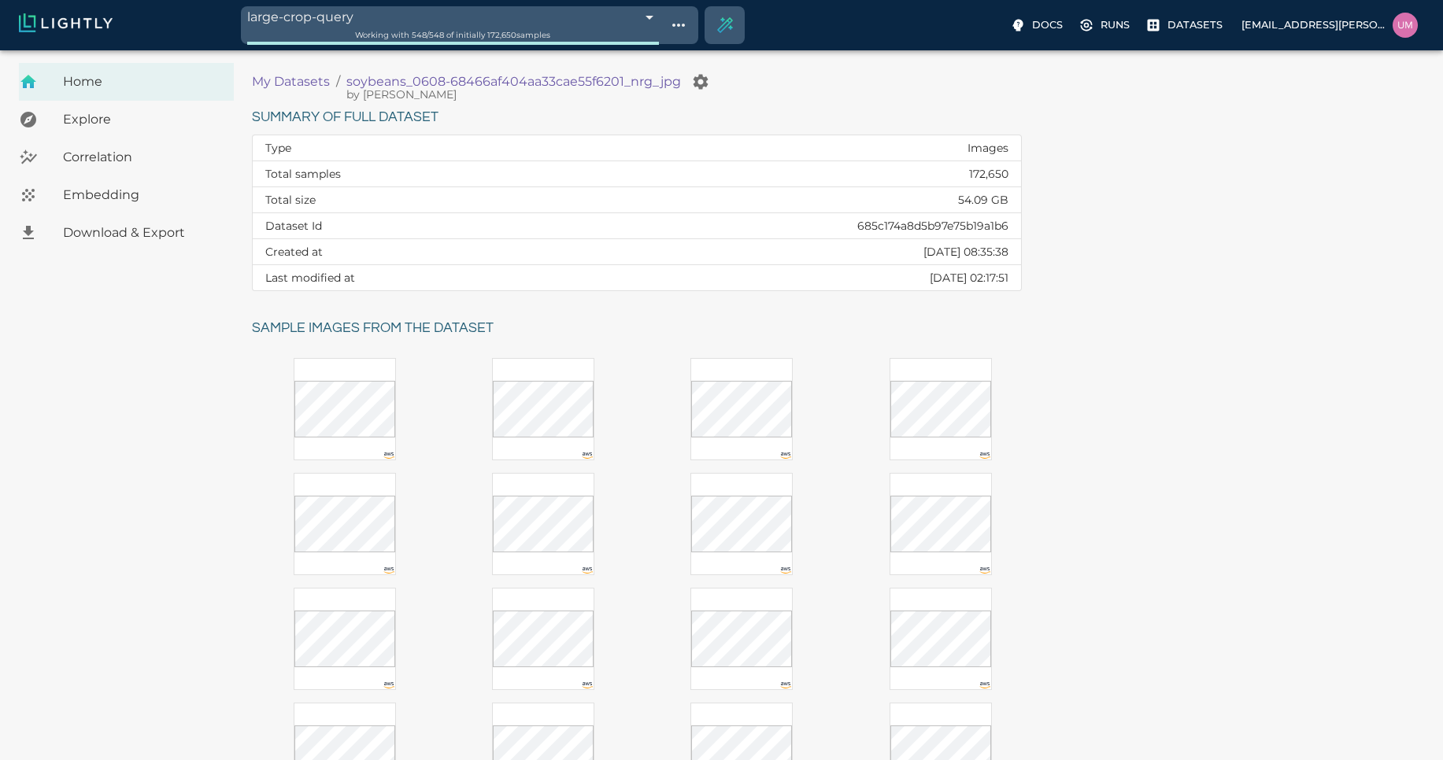
scroll to position [170, 0]
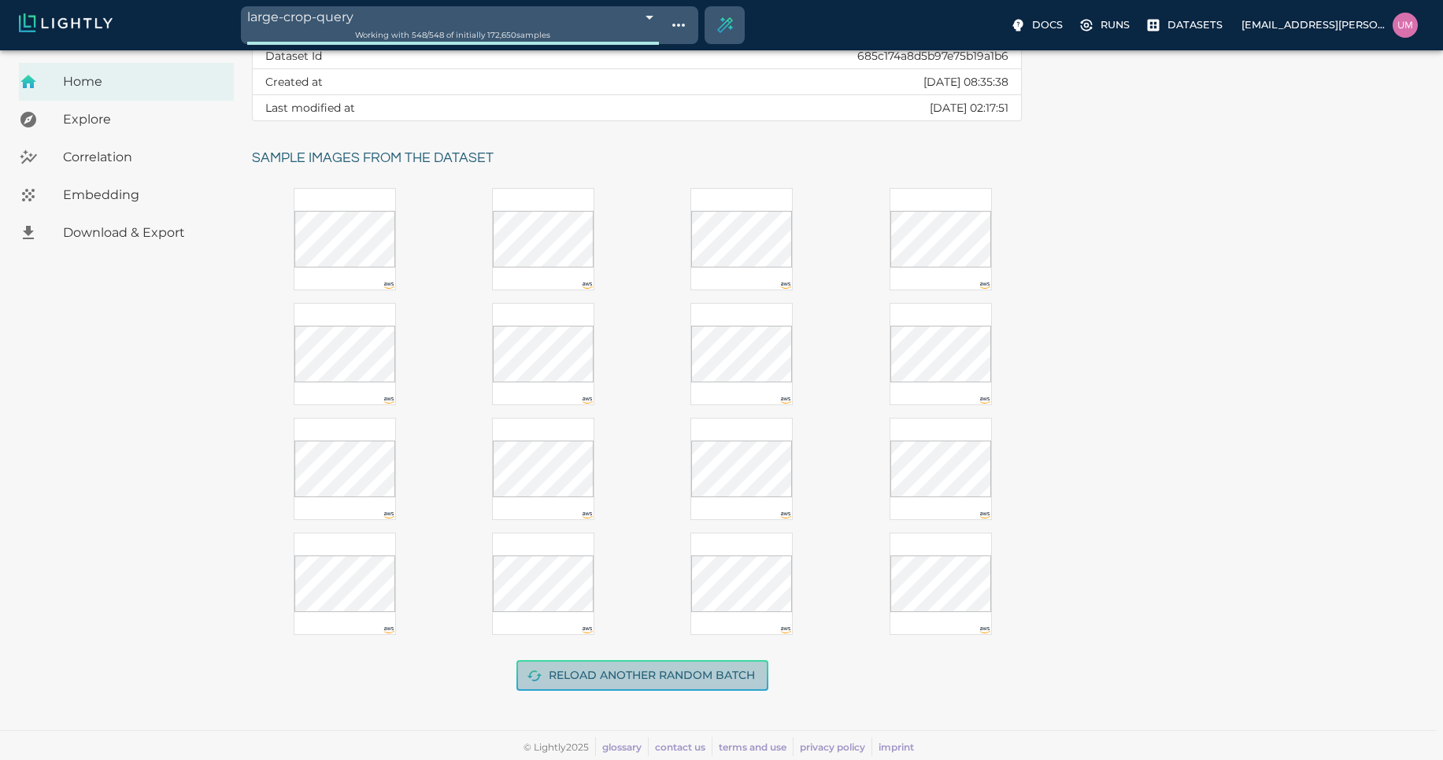
click at [698, 680] on button "Reload another random batch" at bounding box center [642, 675] width 252 height 31
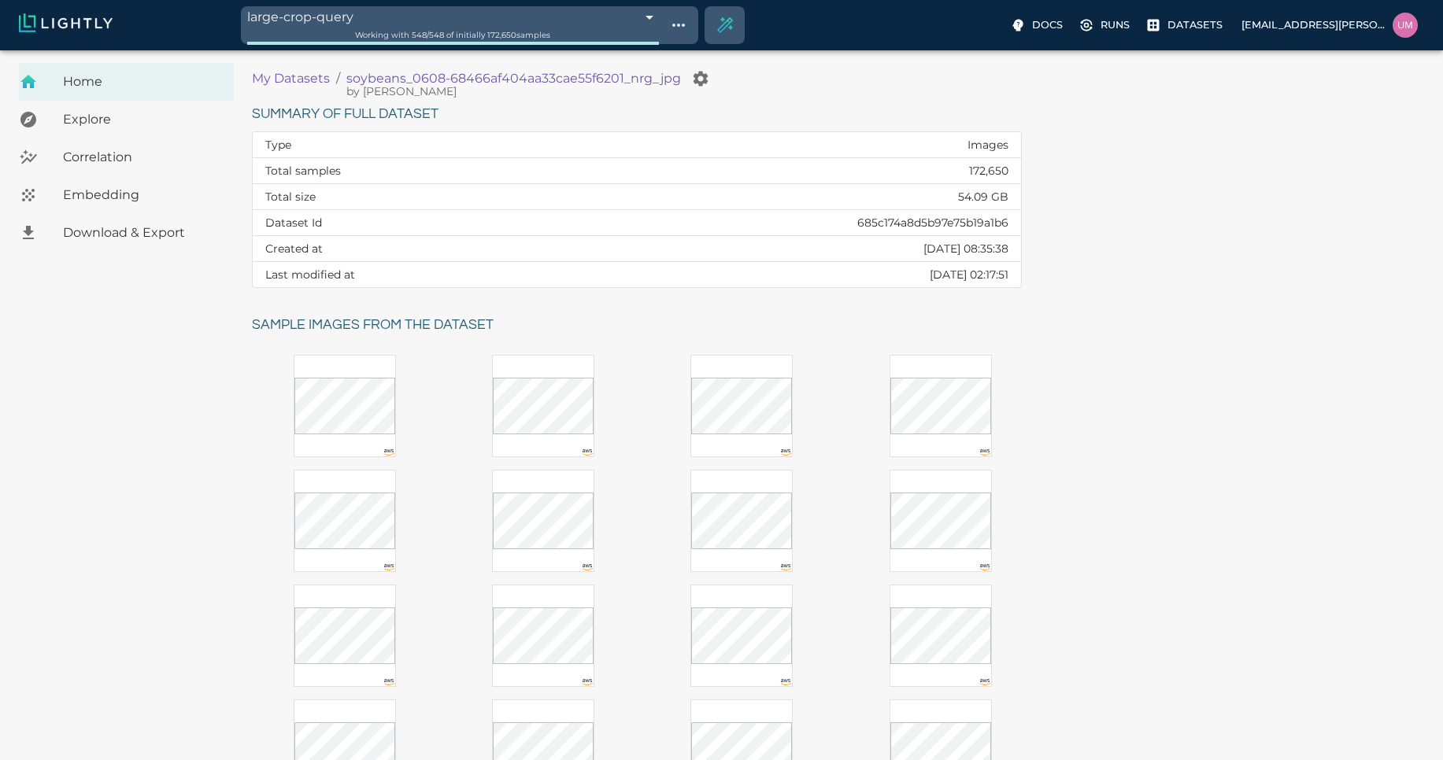
scroll to position [2, 0]
click at [273, 85] on p "My Datasets" at bounding box center [291, 80] width 78 height 19
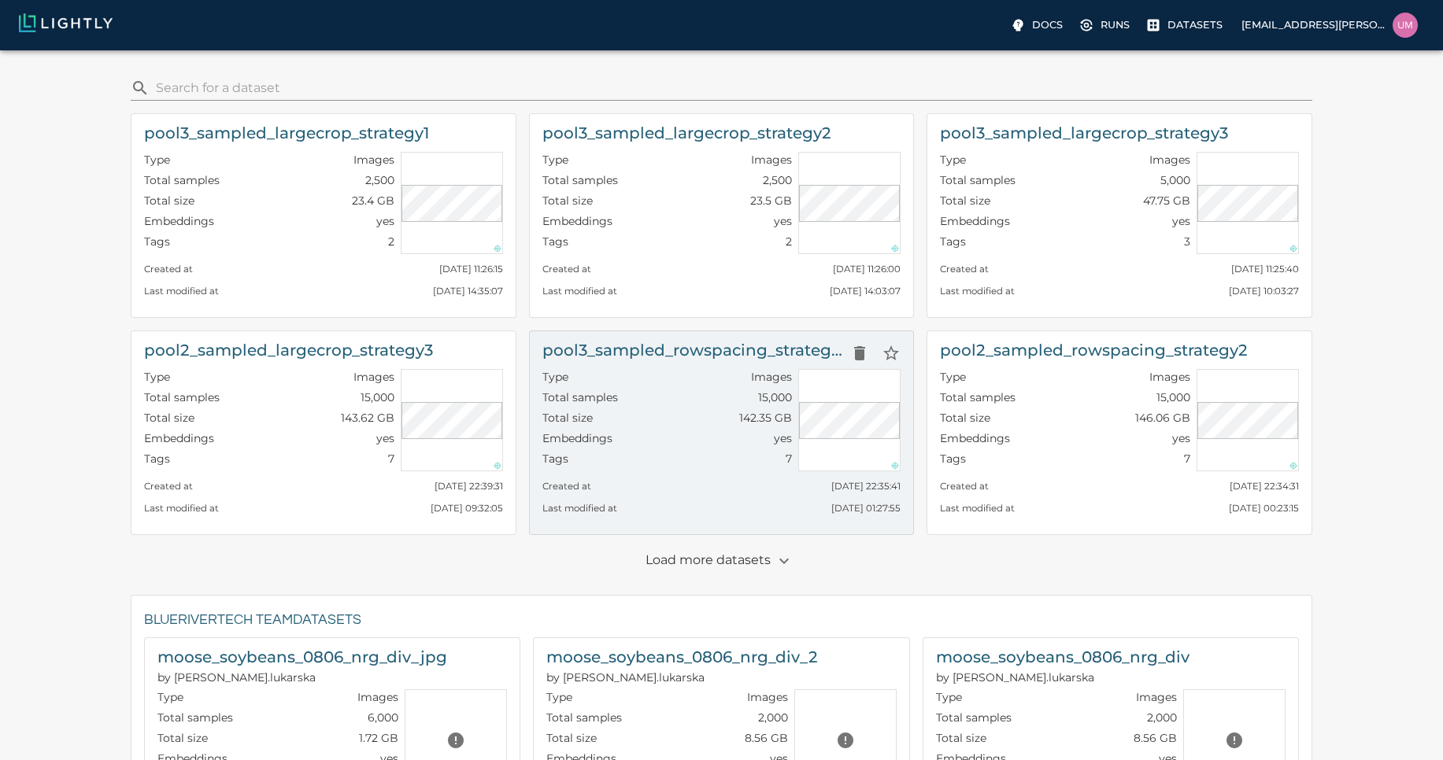
click at [734, 427] on div "Total size 142.35 GB" at bounding box center [667, 420] width 250 height 20
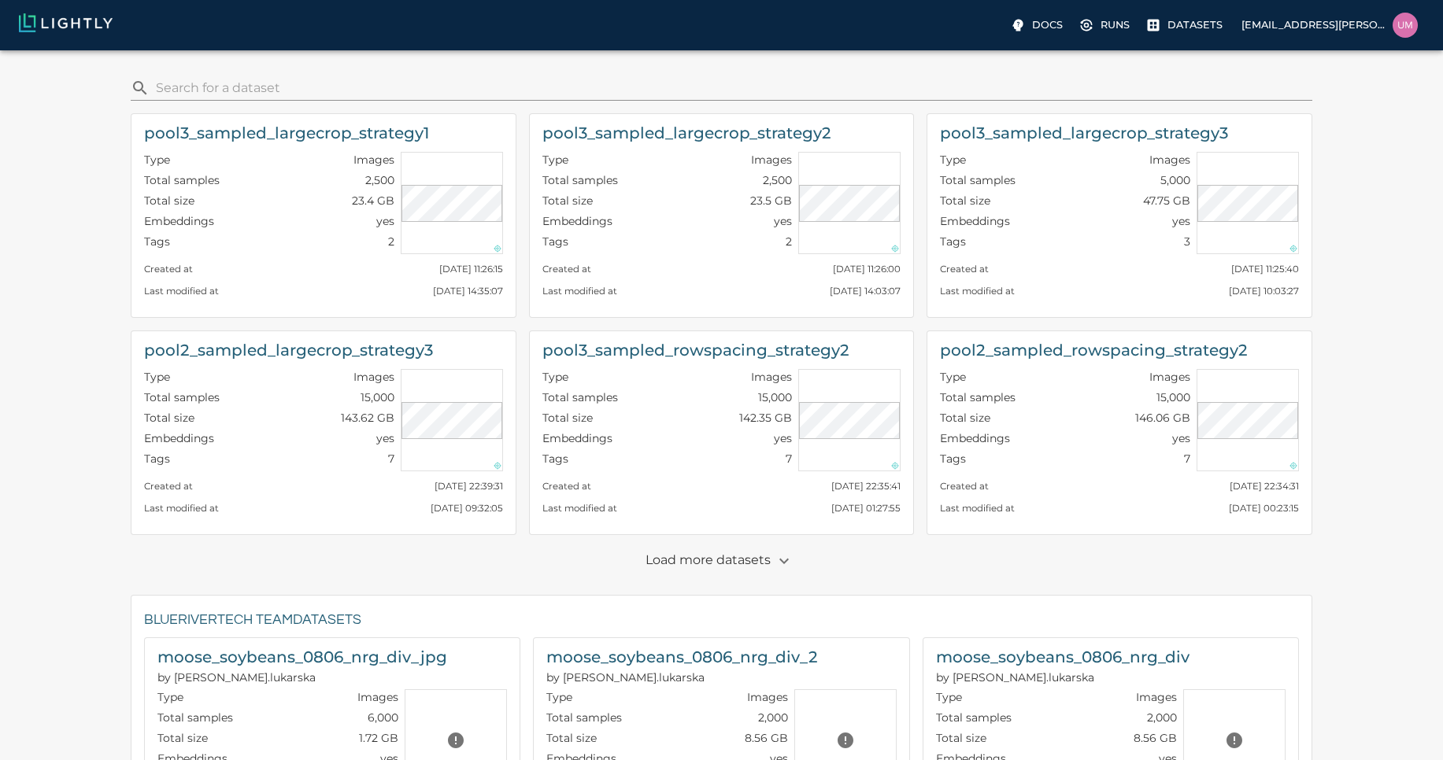
click at [764, 564] on p "Load more datasets" at bounding box center [721, 561] width 152 height 27
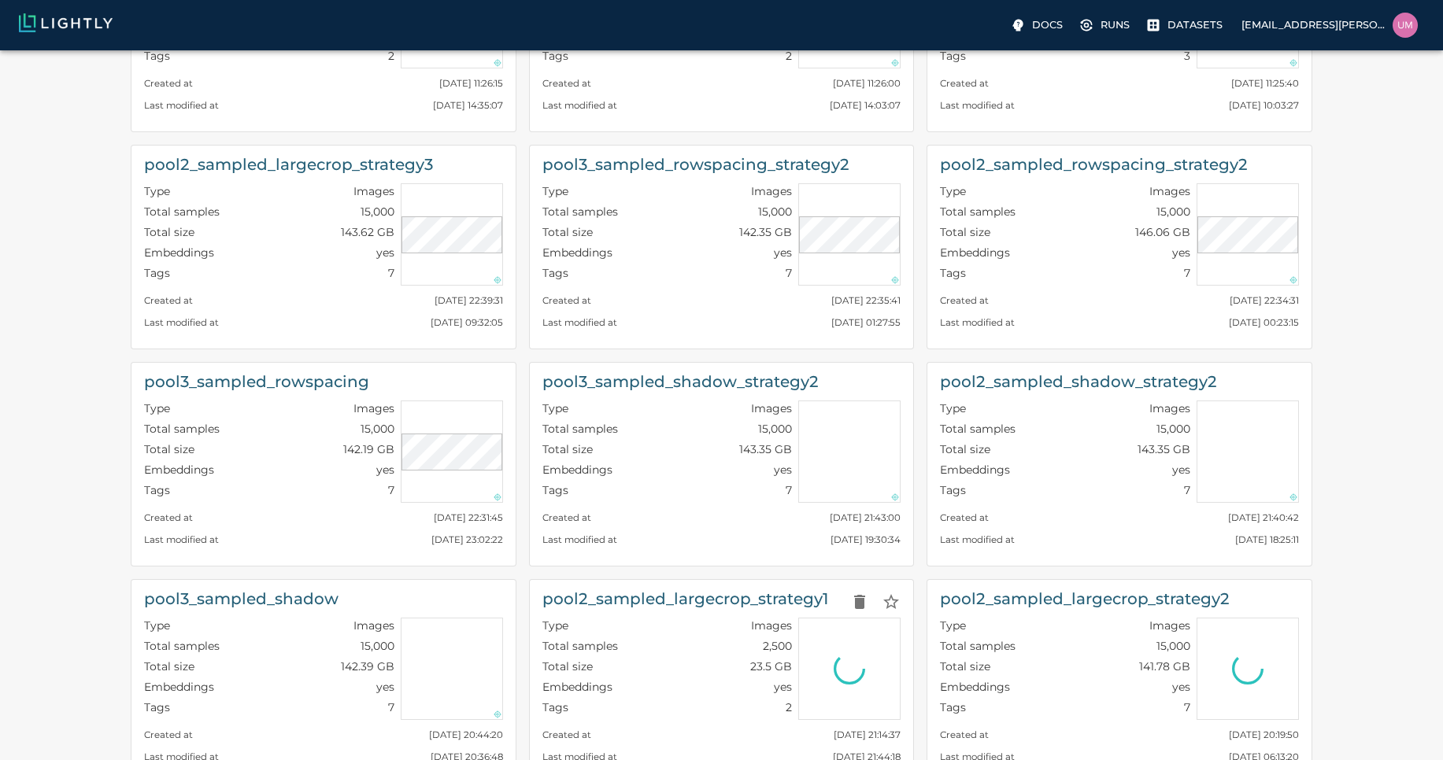
scroll to position [221, 0]
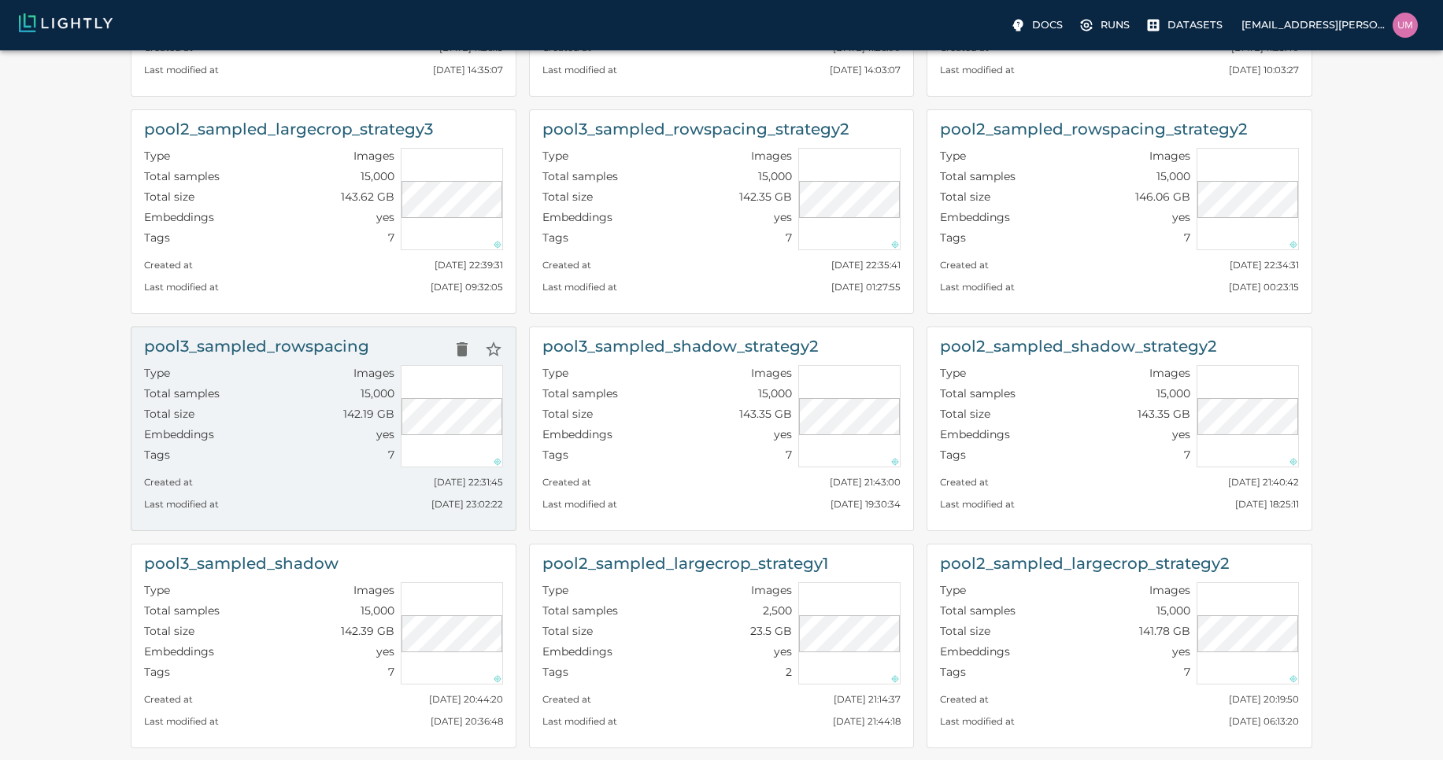
click at [291, 396] on div "Total samples 15,000" at bounding box center [269, 396] width 250 height 20
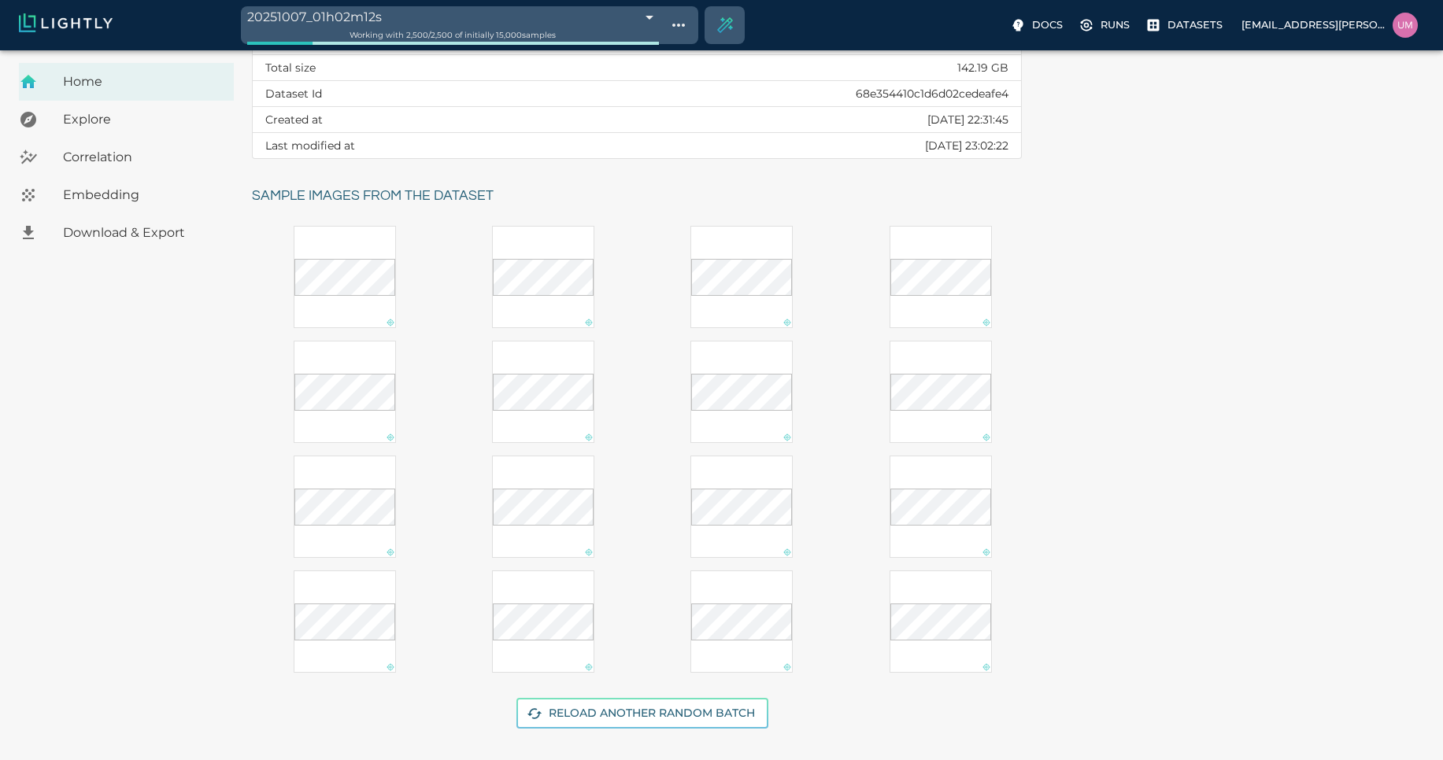
scroll to position [135, 0]
click at [669, 710] on button "Reload another random batch" at bounding box center [642, 711] width 252 height 31
click at [651, 729] on div "Reload another random batch" at bounding box center [636, 714] width 794 height 87
click at [639, 705] on button "Reload another random batch" at bounding box center [642, 711] width 252 height 31
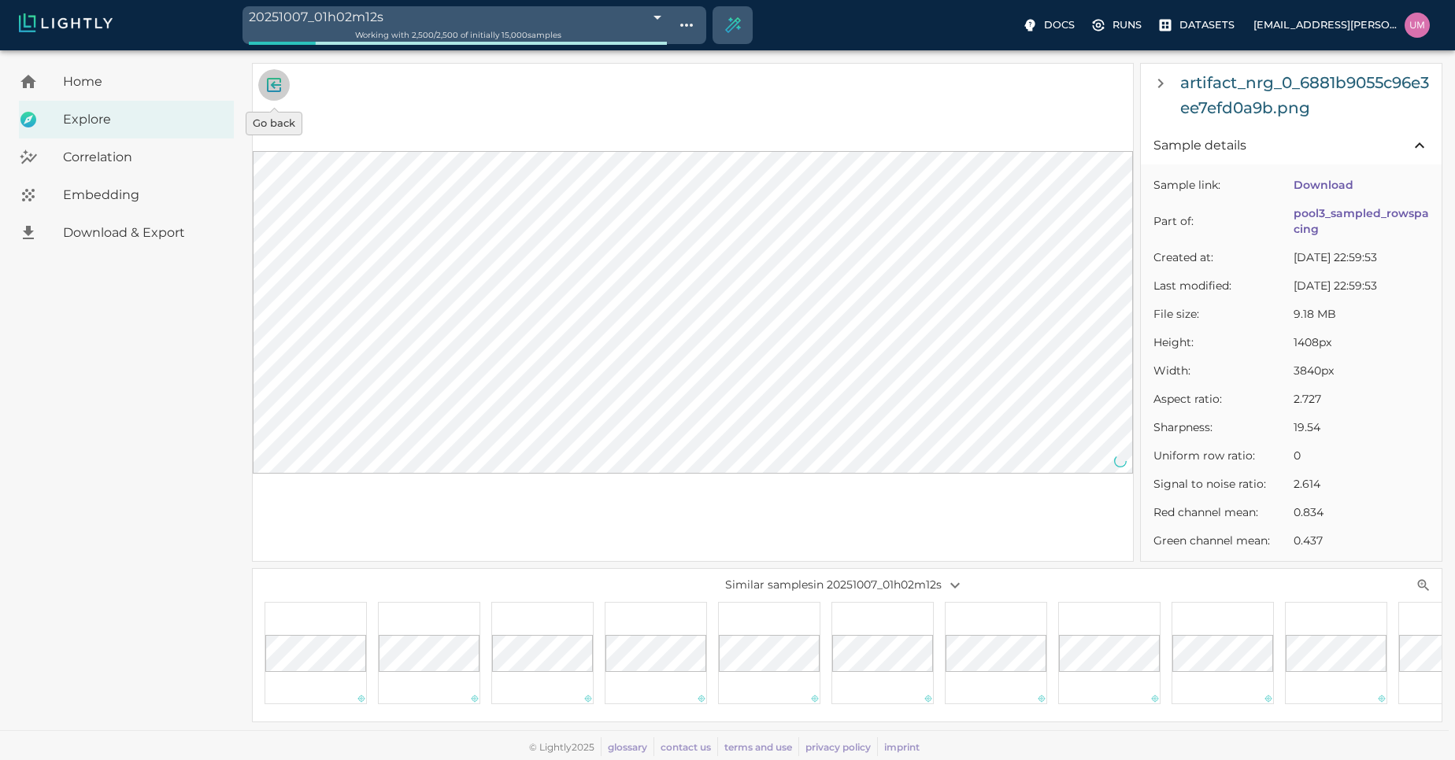
click at [280, 80] on icon "Go back" at bounding box center [274, 85] width 14 height 14
